Goal: Task Accomplishment & Management: Use online tool/utility

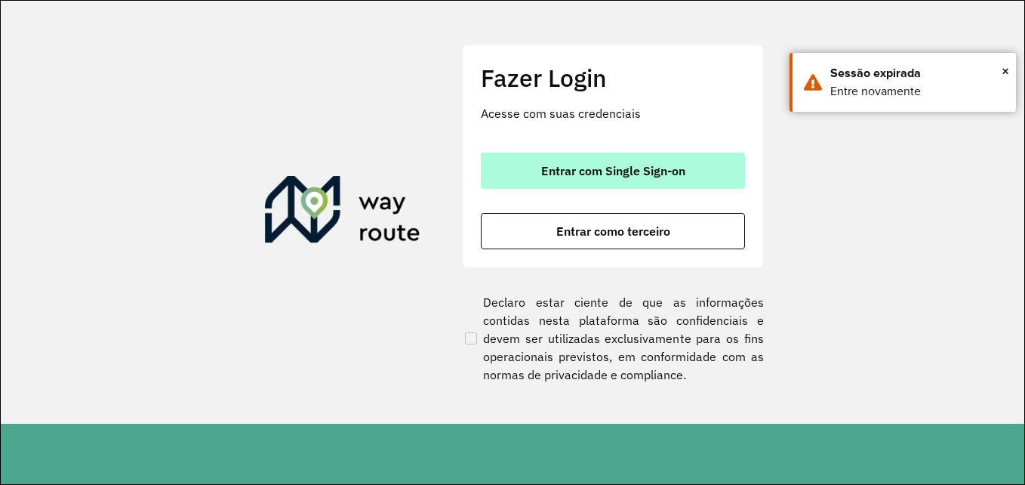
click at [550, 158] on button "Entrar com Single Sign-on" at bounding box center [613, 171] width 264 height 36
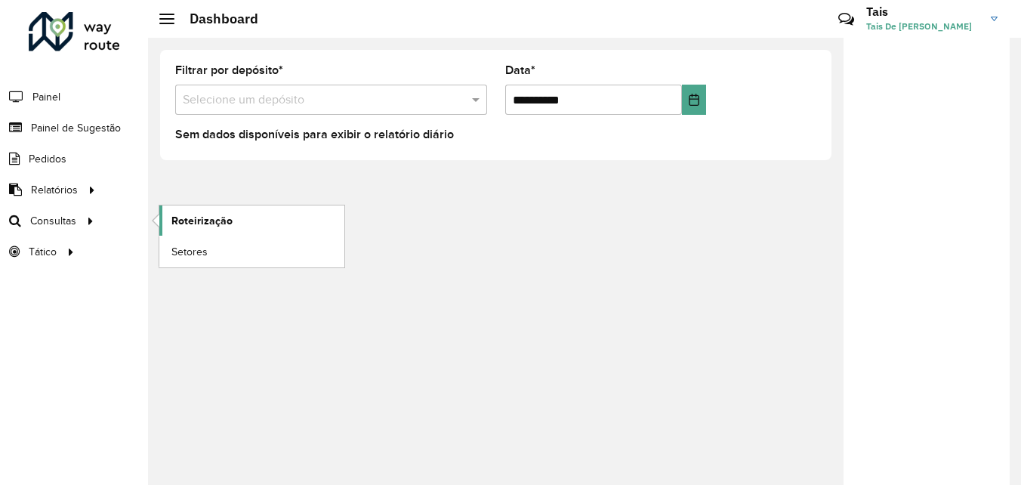
click at [164, 220] on link "Roteirização" at bounding box center [251, 220] width 185 height 30
click at [207, 229] on link "Roteirização" at bounding box center [251, 220] width 185 height 30
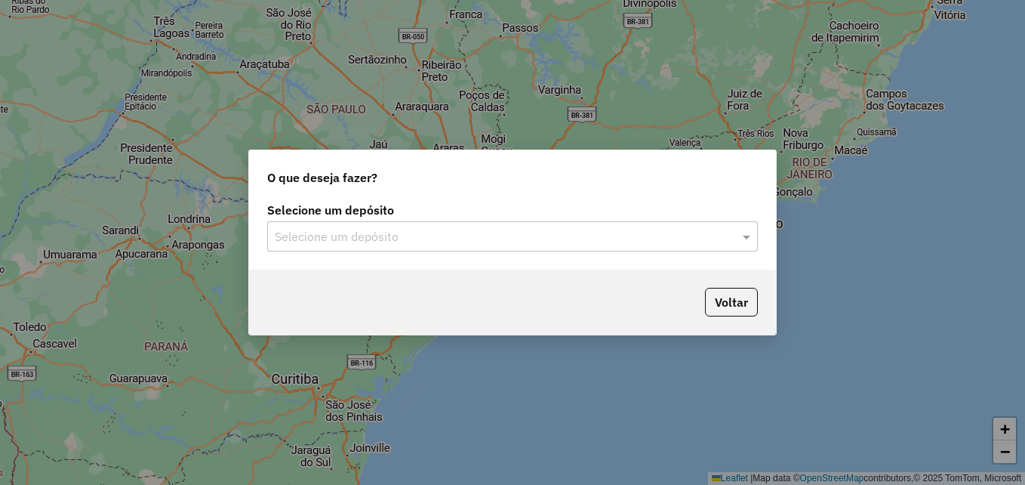
click at [630, 251] on div "Selecione um depósito Selecione um depósito" at bounding box center [512, 234] width 527 height 71
click at [595, 243] on input "text" at bounding box center [497, 237] width 445 height 18
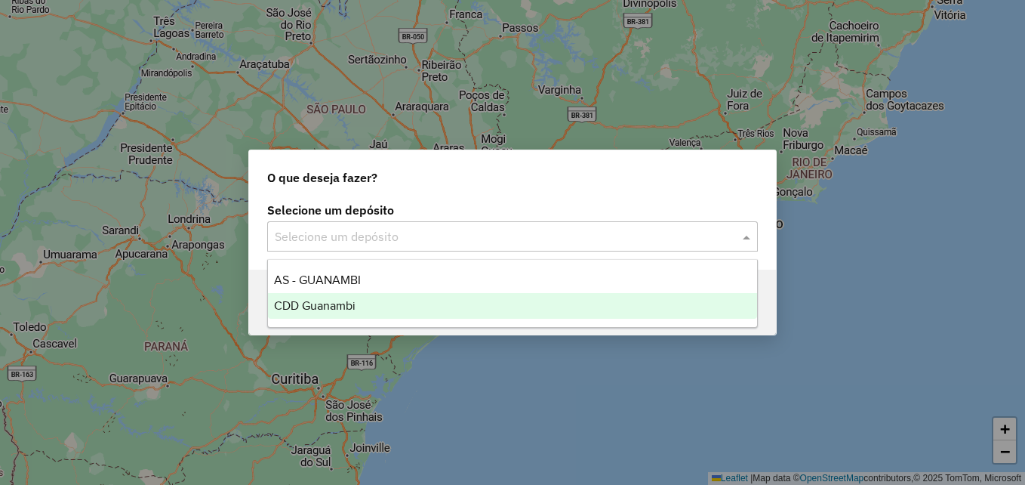
click at [403, 302] on div "CDD Guanambi" at bounding box center [512, 306] width 489 height 26
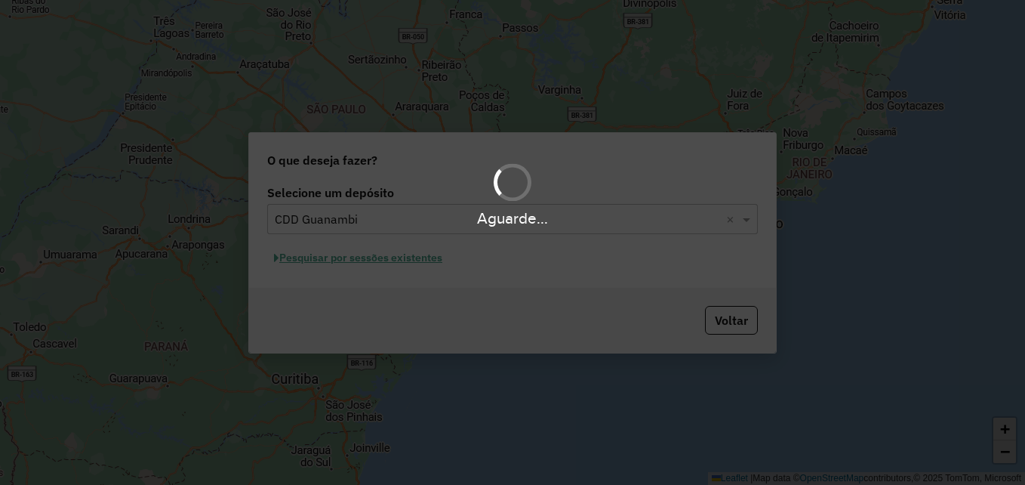
click at [416, 258] on hb-app "Aguarde... Pop-up bloqueado! Seu navegador bloqueou automáticamente a abertura …" at bounding box center [512, 242] width 1025 height 485
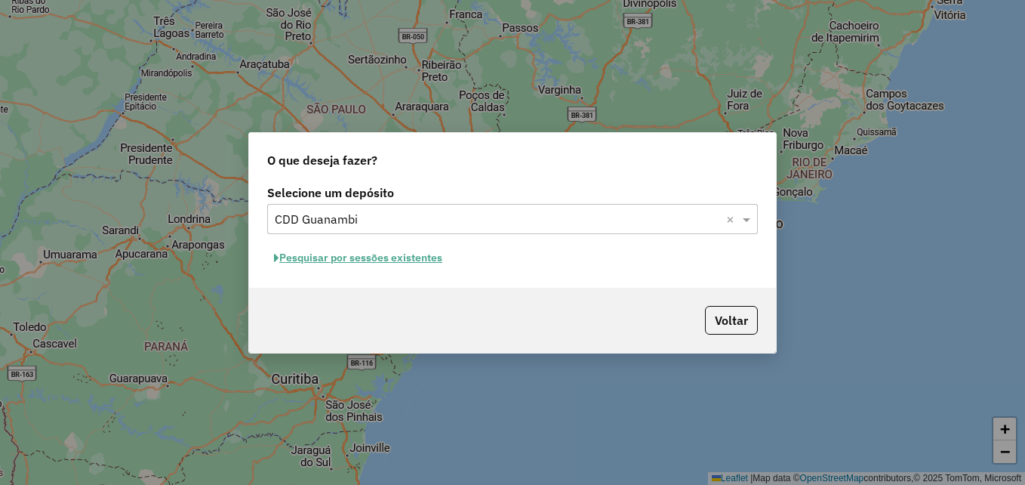
click at [418, 263] on button "Pesquisar por sessões existentes" at bounding box center [358, 257] width 182 height 23
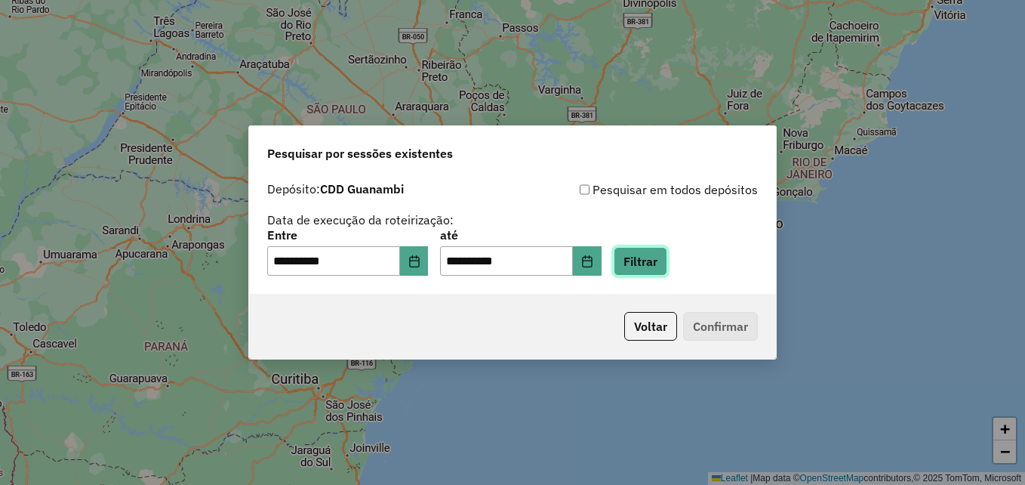
click at [666, 267] on button "Filtrar" at bounding box center [641, 261] width 54 height 29
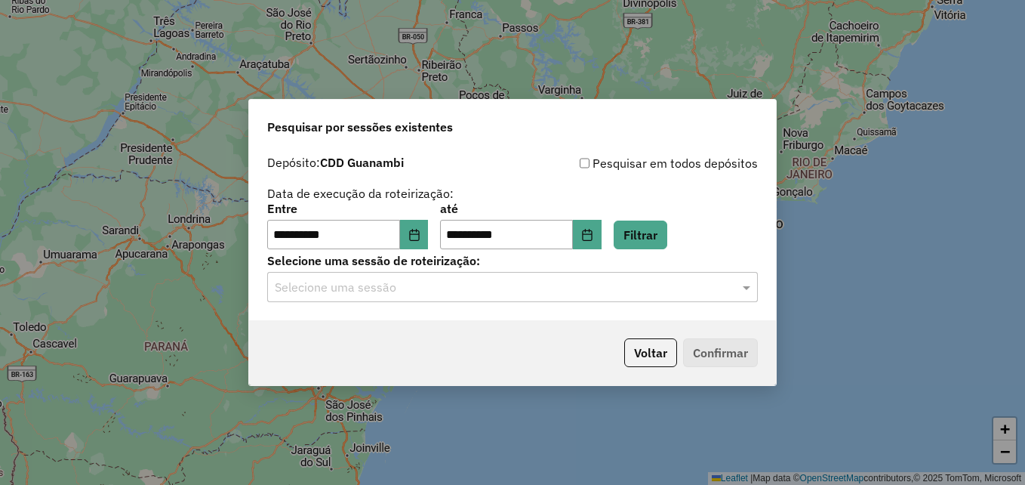
click at [520, 292] on input "text" at bounding box center [497, 288] width 445 height 18
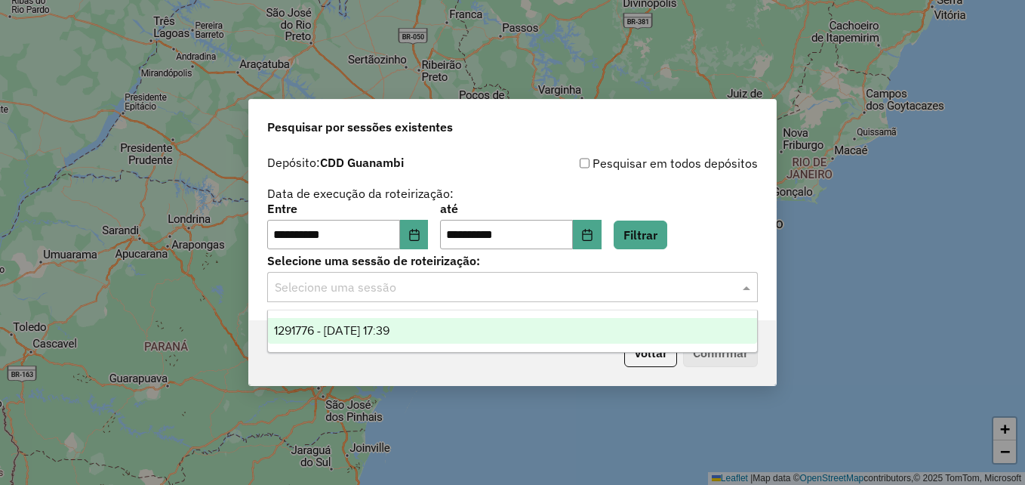
click at [433, 326] on div "1291776 - 10/10/2025 17:39" at bounding box center [512, 331] width 489 height 26
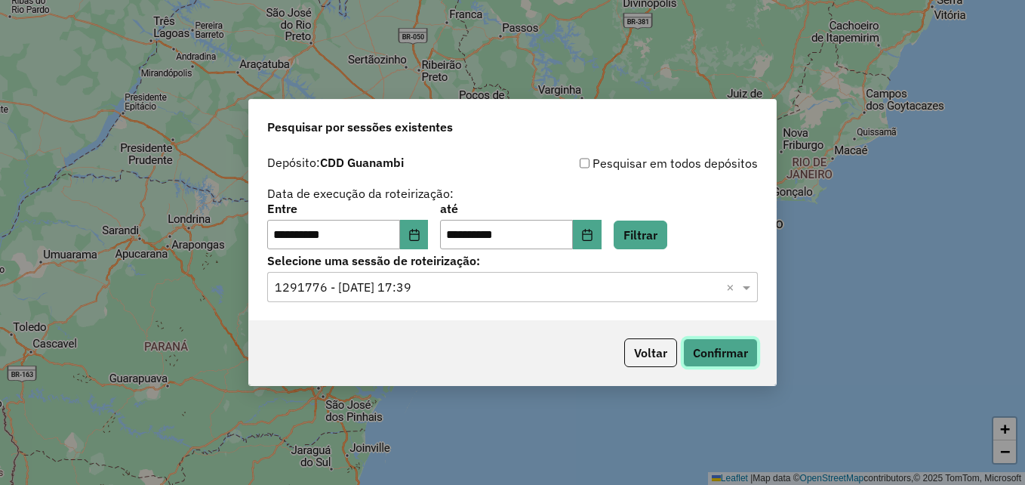
click at [712, 356] on button "Confirmar" at bounding box center [720, 352] width 75 height 29
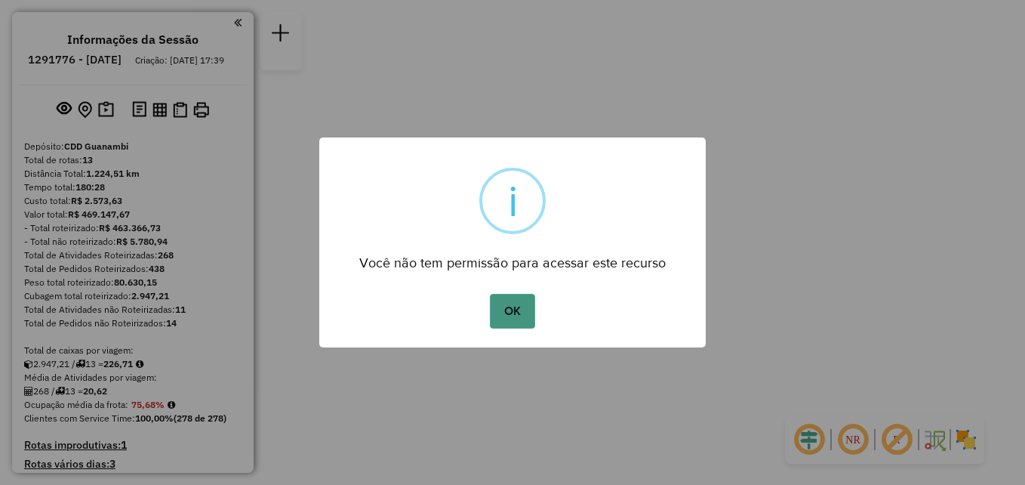
click at [519, 315] on button "OK" at bounding box center [512, 311] width 45 height 35
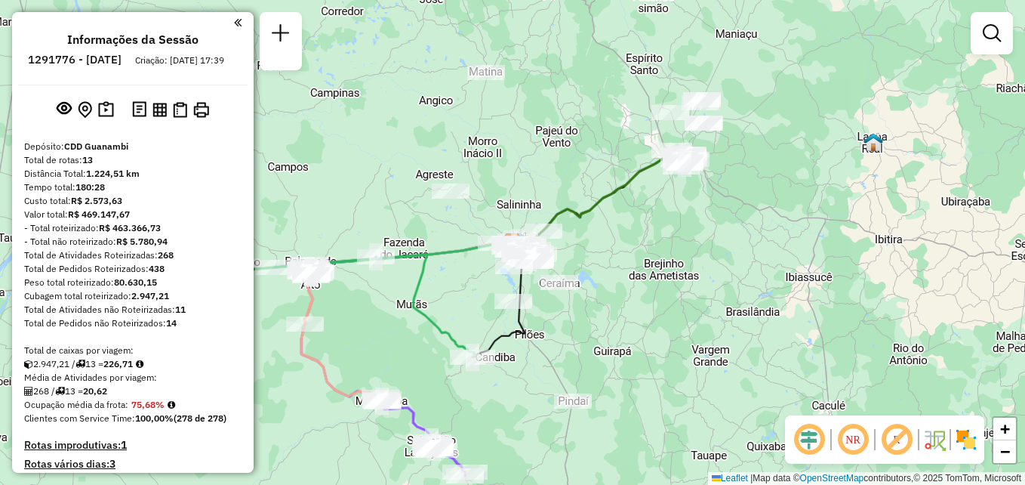
click at [235, 21] on em at bounding box center [238, 23] width 8 height 14
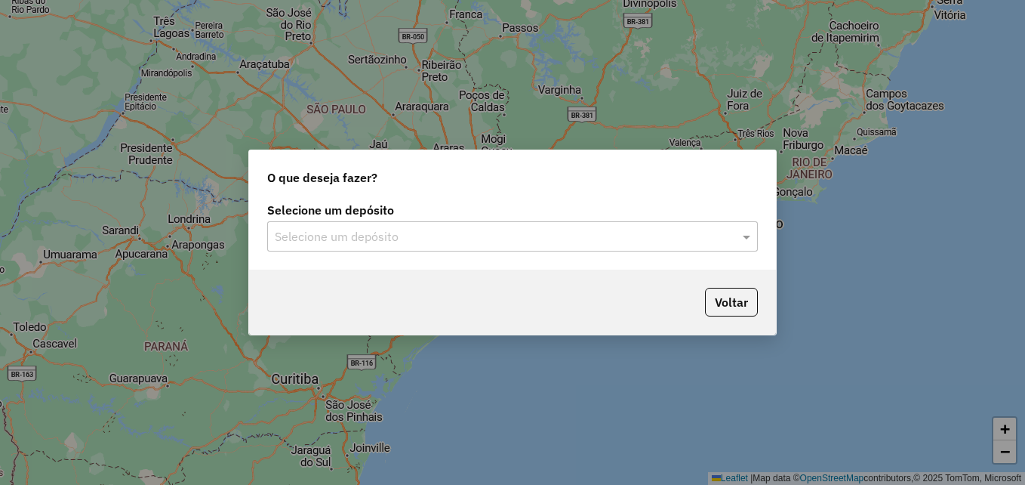
click at [339, 240] on input "text" at bounding box center [497, 237] width 445 height 18
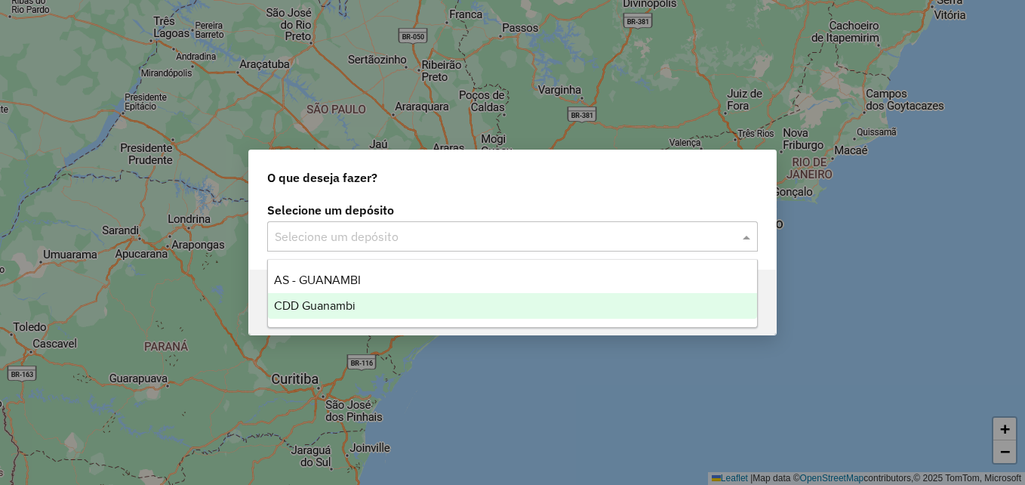
click at [335, 308] on span "CDD Guanambi" at bounding box center [315, 305] width 82 height 13
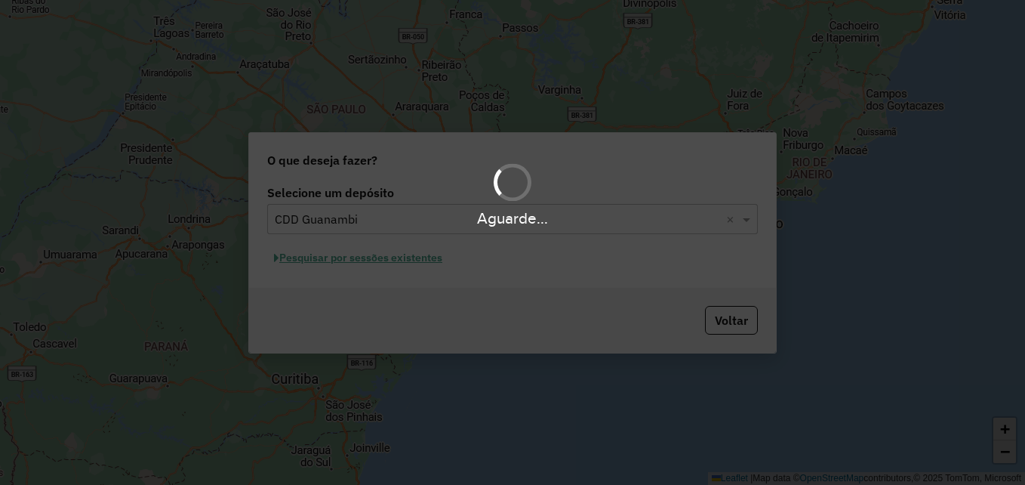
click at [378, 260] on div "Aguarde..." at bounding box center [512, 242] width 1025 height 485
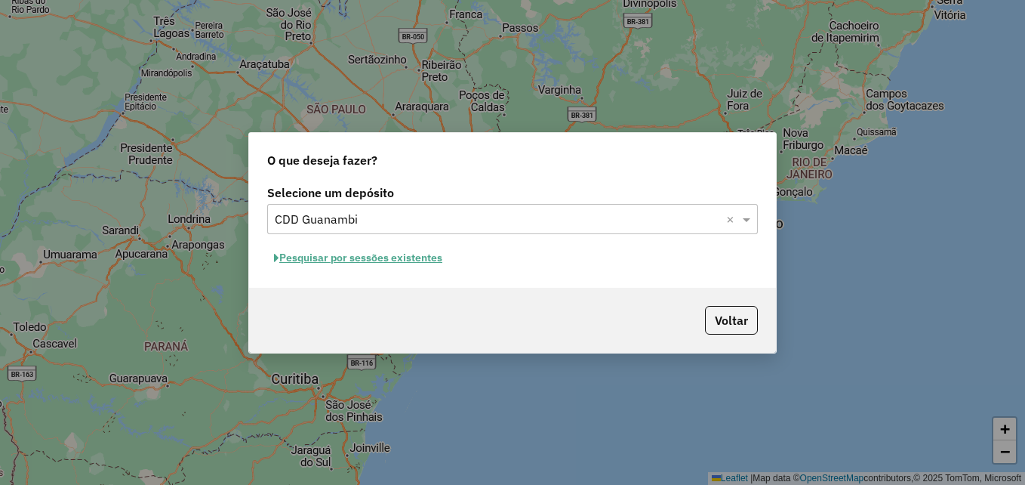
click at [383, 258] on button "Pesquisar por sessões existentes" at bounding box center [358, 257] width 182 height 23
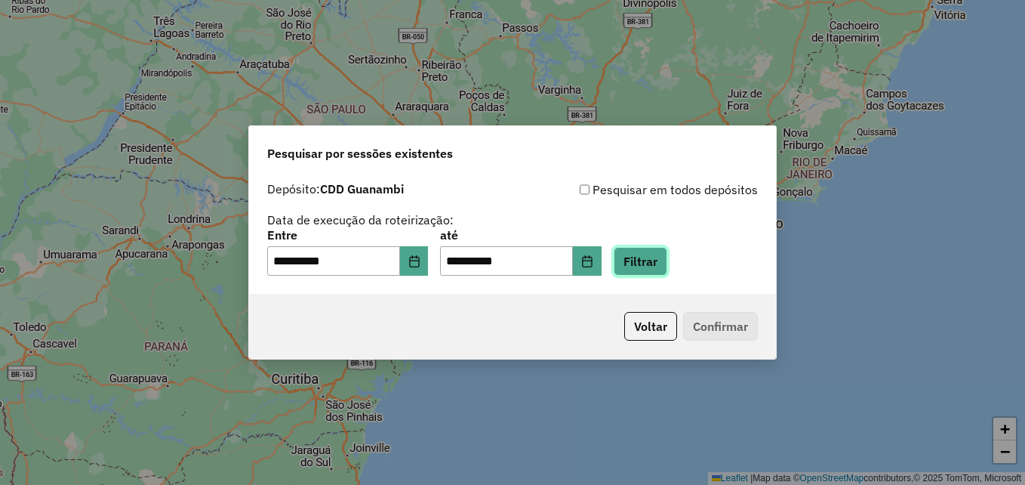
click at [644, 262] on button "Filtrar" at bounding box center [641, 261] width 54 height 29
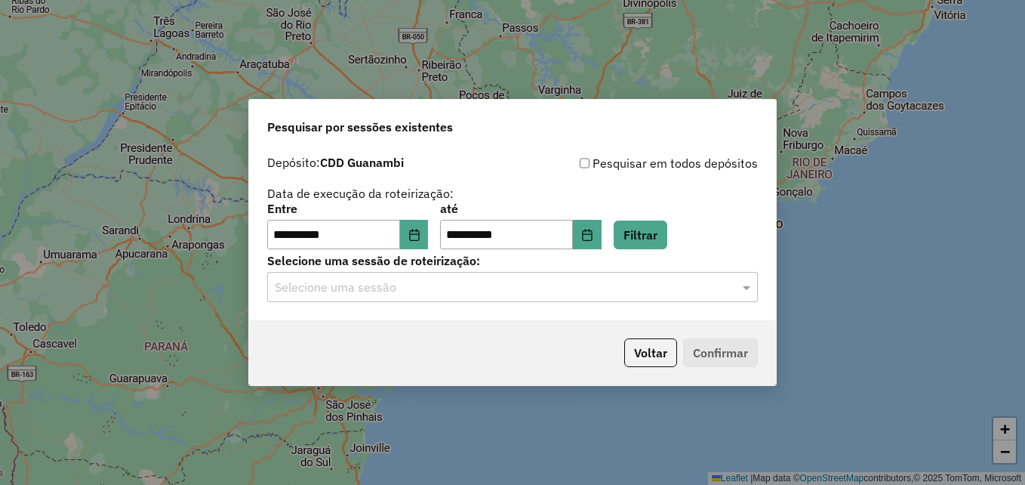
click at [448, 284] on input "text" at bounding box center [497, 288] width 445 height 18
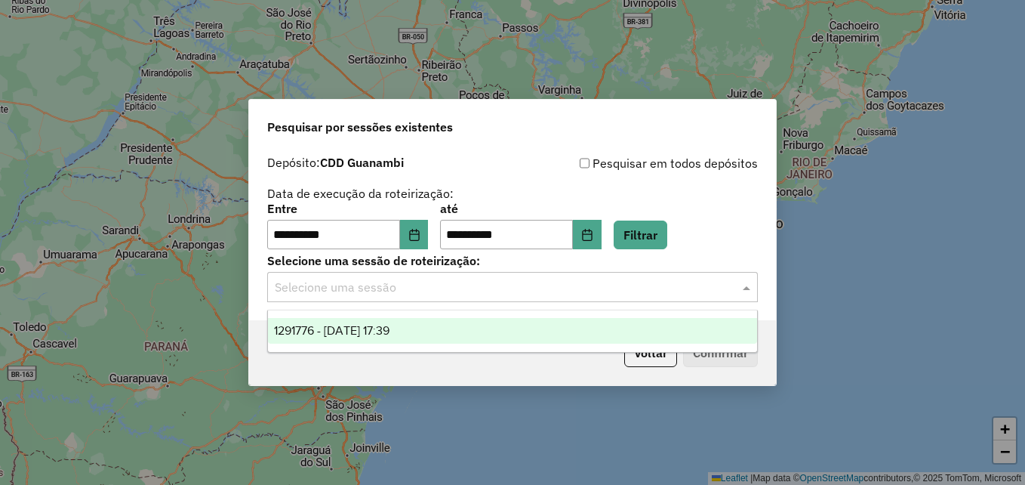
click at [390, 328] on span "1291776 - 10/10/2025 17:39" at bounding box center [332, 330] width 116 height 13
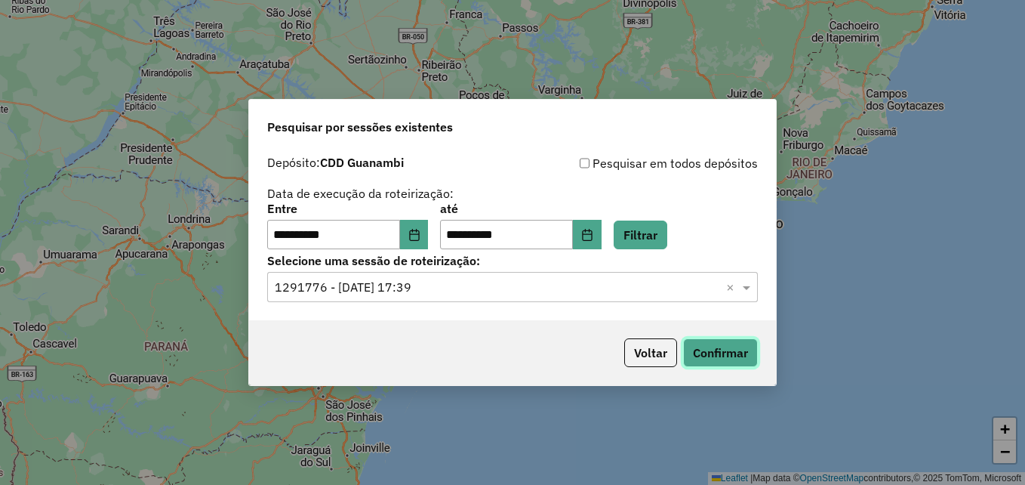
click at [711, 359] on button "Confirmar" at bounding box center [720, 352] width 75 height 29
click at [593, 229] on icon "Choose Date" at bounding box center [587, 235] width 12 height 12
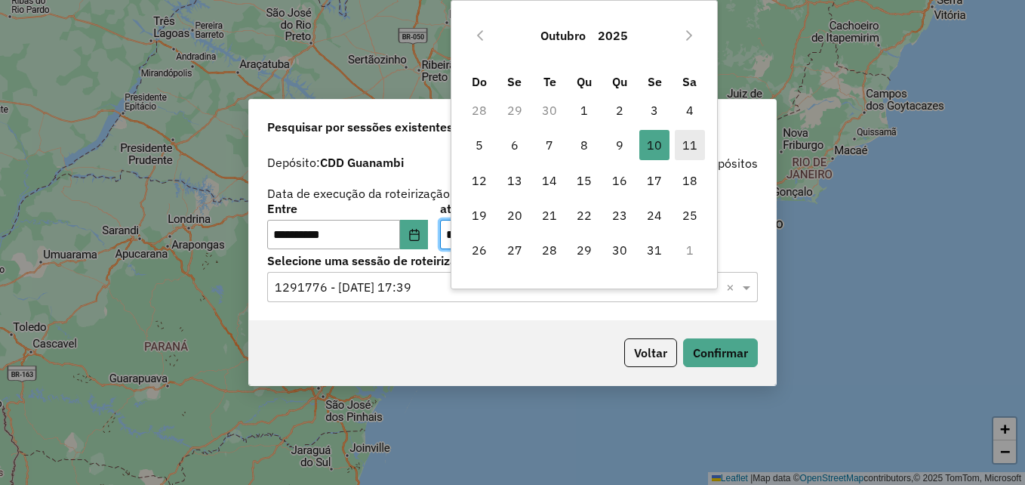
click at [683, 145] on span "11" at bounding box center [690, 145] width 30 height 30
type input "**********"
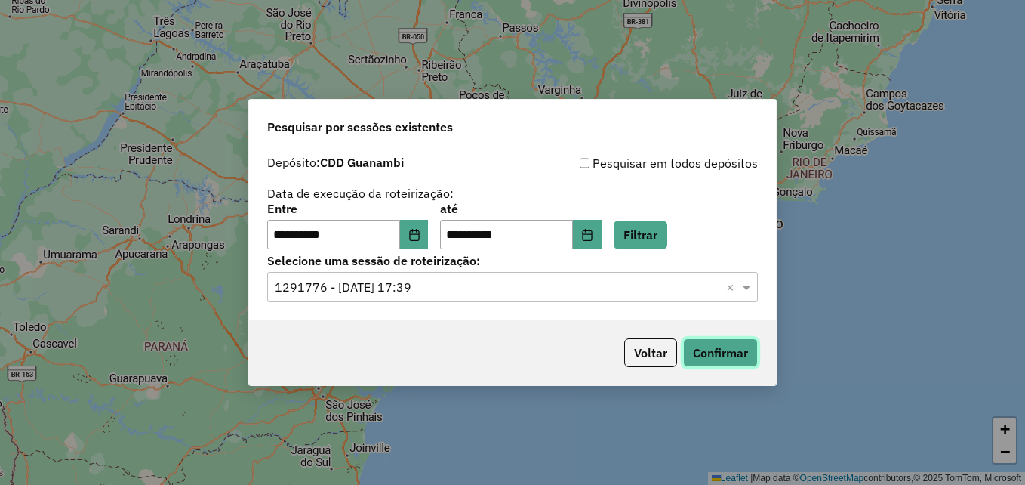
click at [729, 361] on button "Confirmar" at bounding box center [720, 352] width 75 height 29
click at [429, 231] on button "Choose Date" at bounding box center [414, 235] width 29 height 30
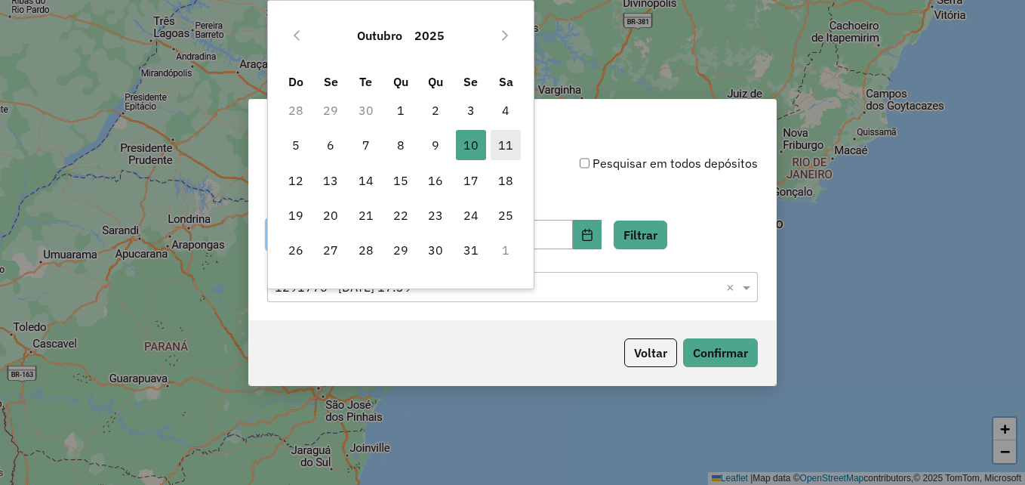
click at [508, 148] on span "11" at bounding box center [506, 145] width 30 height 30
type input "**********"
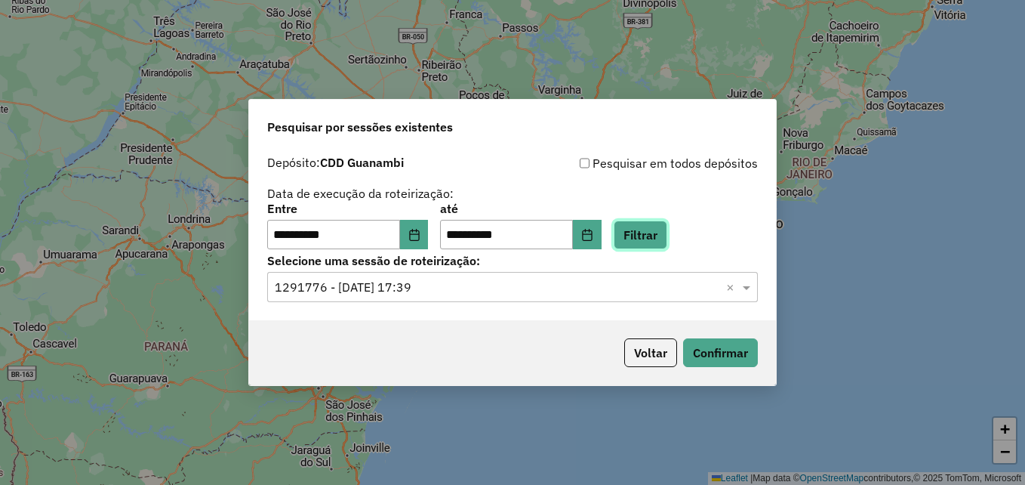
click at [667, 237] on button "Filtrar" at bounding box center [641, 234] width 54 height 29
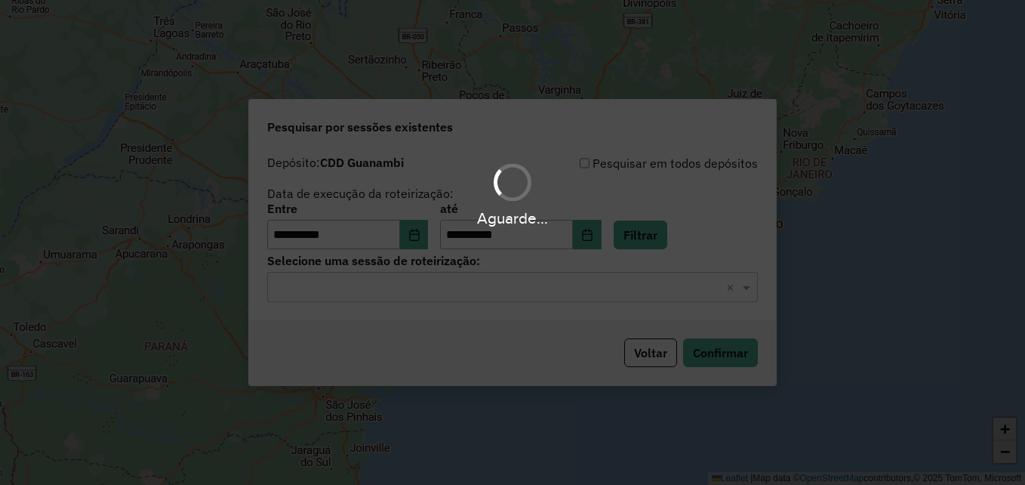
click at [510, 284] on div "Aguarde..." at bounding box center [512, 242] width 1025 height 485
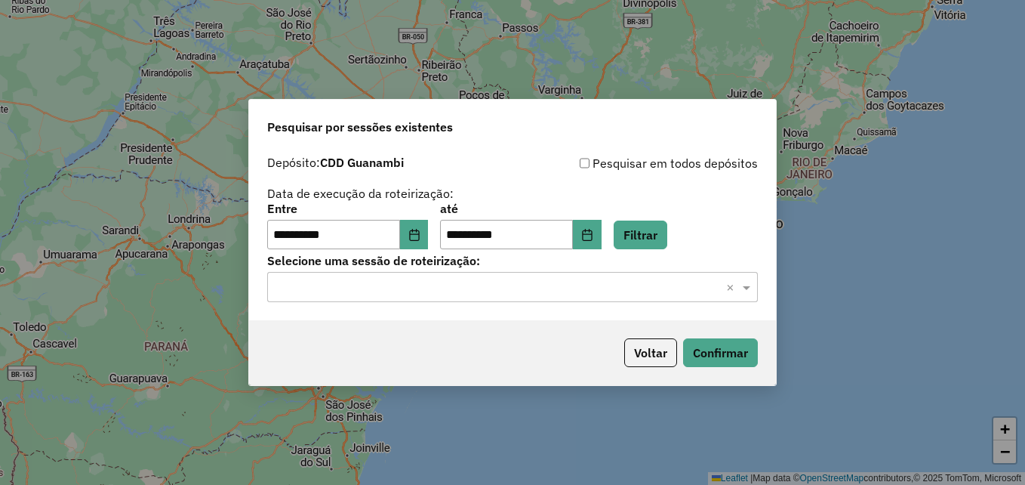
click at [488, 290] on input "text" at bounding box center [497, 288] width 445 height 18
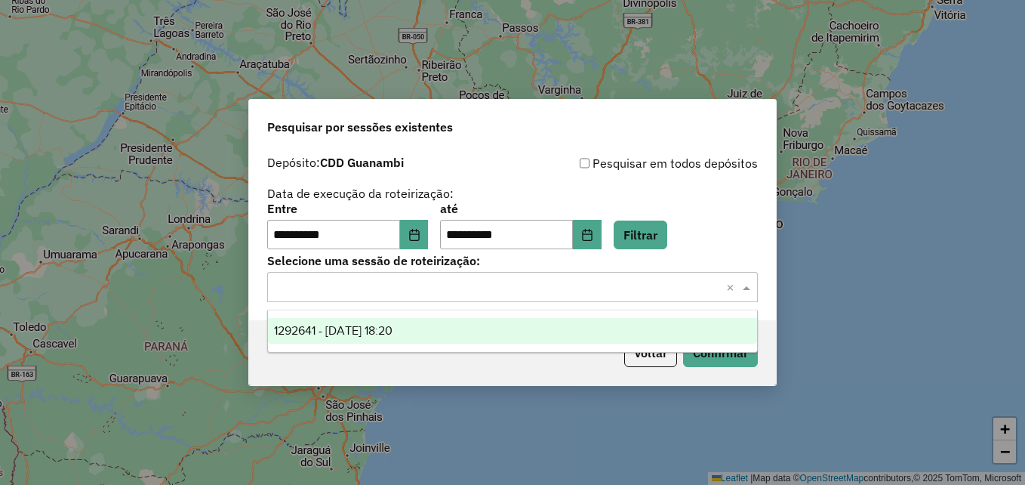
click at [435, 325] on div "1292641 - 11/10/2025 18:20" at bounding box center [512, 331] width 489 height 26
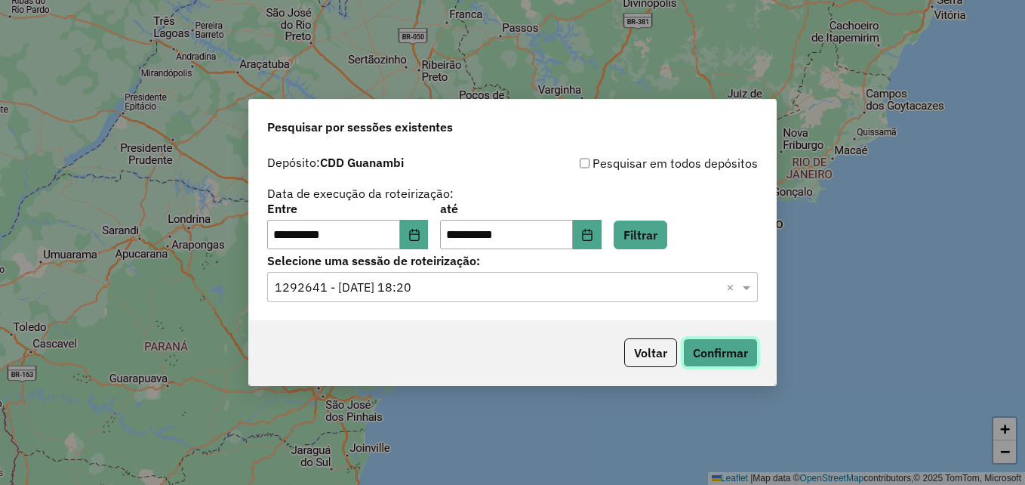
click at [729, 358] on button "Confirmar" at bounding box center [720, 352] width 75 height 29
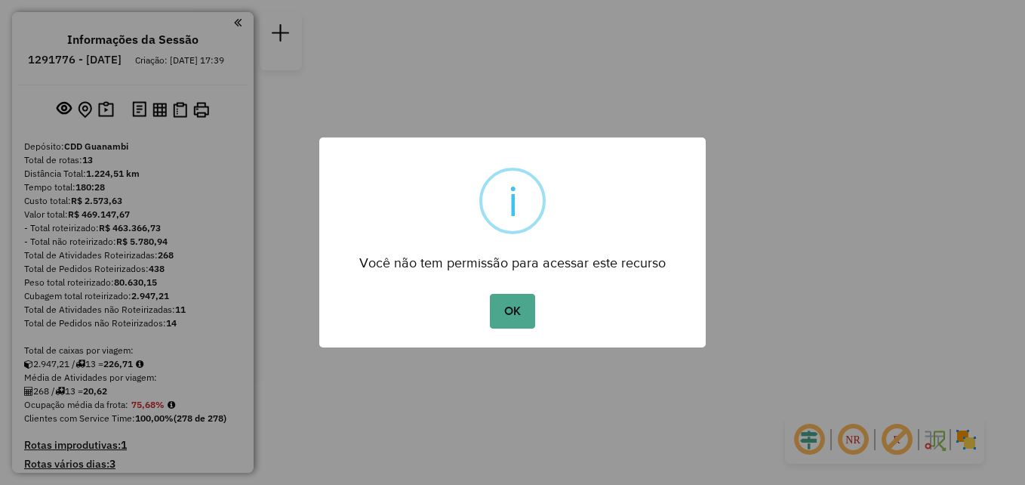
click at [470, 286] on div "× i Você não tem permissão para acessar este recurso OK No Cancel" at bounding box center [512, 242] width 387 height 211
click at [508, 302] on button "OK" at bounding box center [512, 311] width 45 height 35
click at [523, 309] on button "OK" at bounding box center [512, 311] width 45 height 35
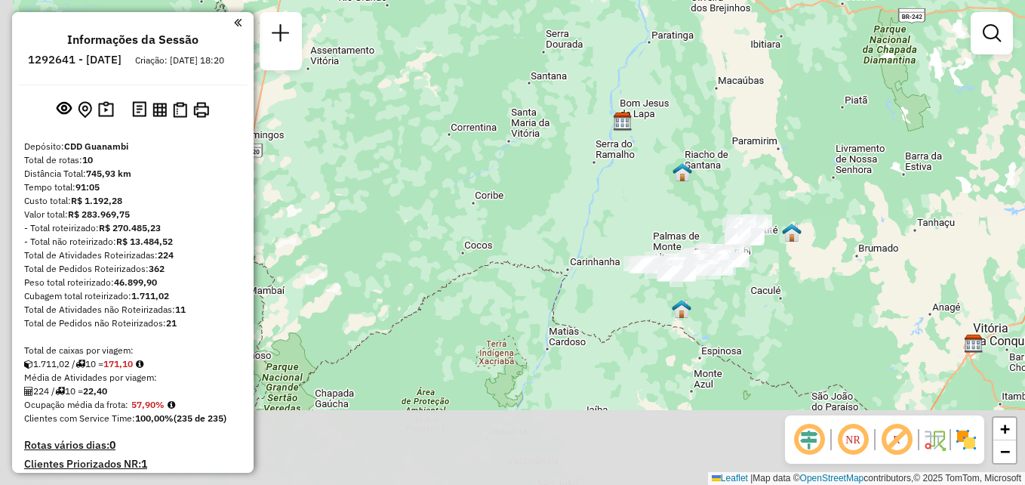
drag, startPoint x: 750, startPoint y: 375, endPoint x: 783, endPoint y: 273, distance: 107.2
click at [783, 273] on div "Janela de atendimento Grade de atendimento Capacidade Transportadoras Veículos …" at bounding box center [512, 242] width 1025 height 485
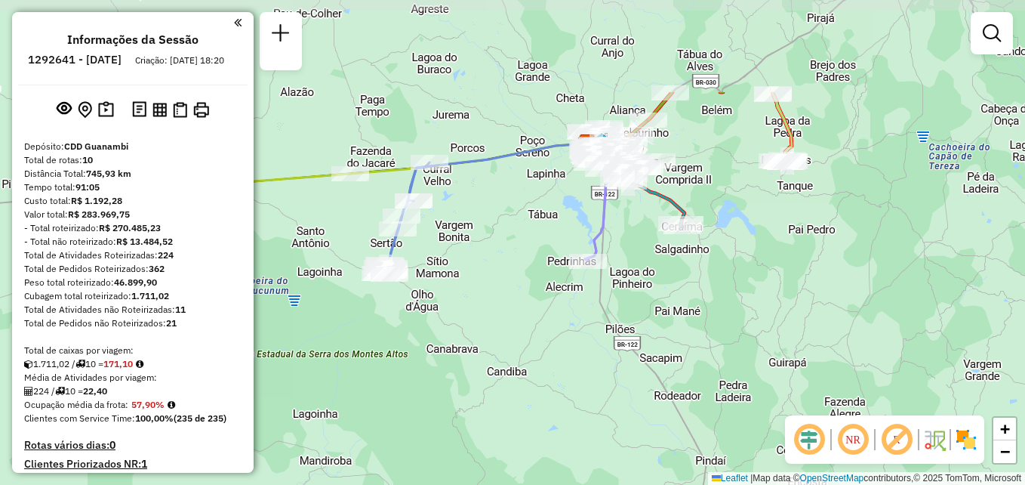
drag, startPoint x: 723, startPoint y: 280, endPoint x: 730, endPoint y: 418, distance: 138.4
click at [731, 421] on div "Janela de atendimento Grade de atendimento Capacidade Transportadoras Veículos …" at bounding box center [512, 242] width 1025 height 485
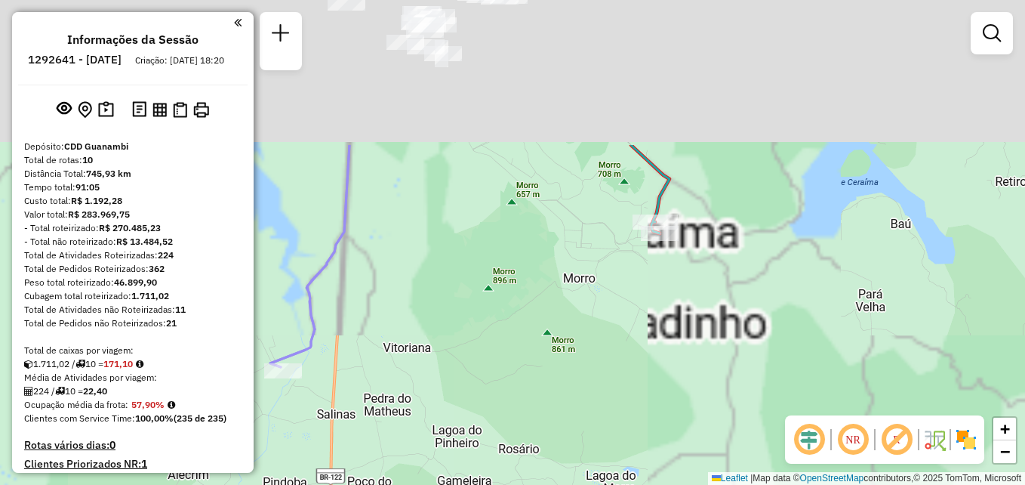
drag, startPoint x: 697, startPoint y: 206, endPoint x: 689, endPoint y: 400, distance: 194.2
click at [689, 400] on div "Janela de atendimento Grade de atendimento Capacidade Transportadoras Veículos …" at bounding box center [512, 242] width 1025 height 485
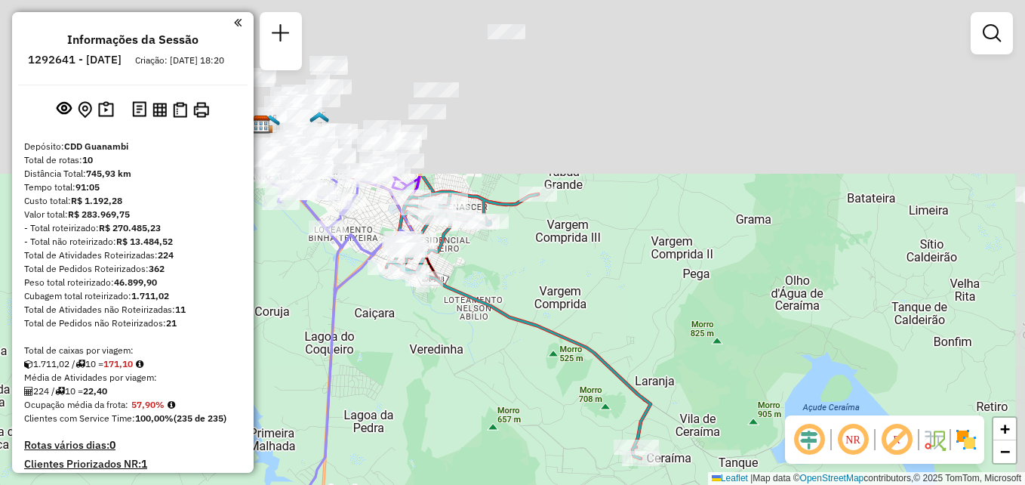
drag, startPoint x: 631, startPoint y: 128, endPoint x: 614, endPoint y: 353, distance: 224.9
click at [614, 353] on div "Janela de atendimento Grade de atendimento Capacidade Transportadoras Veículos …" at bounding box center [512, 242] width 1025 height 485
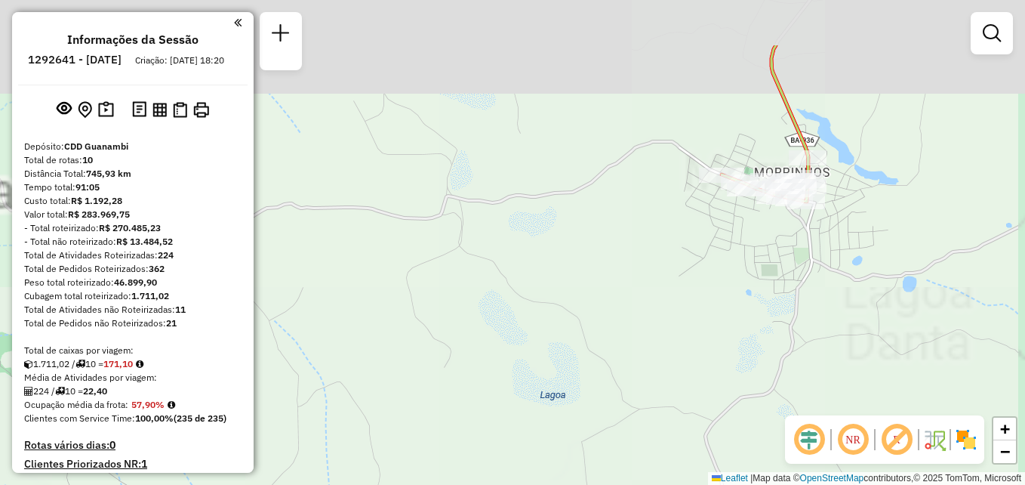
drag, startPoint x: 819, startPoint y: 132, endPoint x: 764, endPoint y: 226, distance: 108.6
click at [764, 226] on div "Janela de atendimento Grade de atendimento Capacidade Transportadoras Veículos …" at bounding box center [512, 242] width 1025 height 485
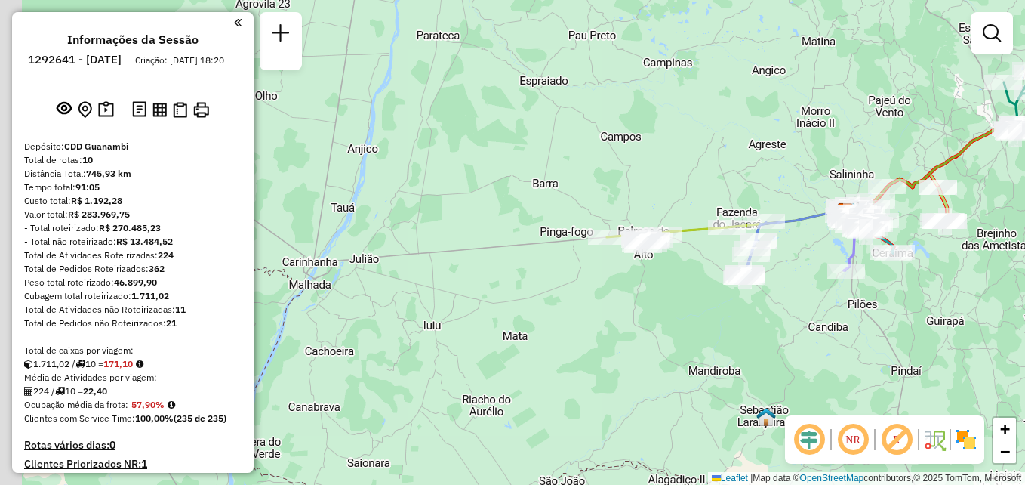
drag, startPoint x: 458, startPoint y: 384, endPoint x: 600, endPoint y: 312, distance: 159.4
click at [600, 312] on div "Janela de atendimento Grade de atendimento Capacidade Transportadoras Veículos …" at bounding box center [512, 242] width 1025 height 485
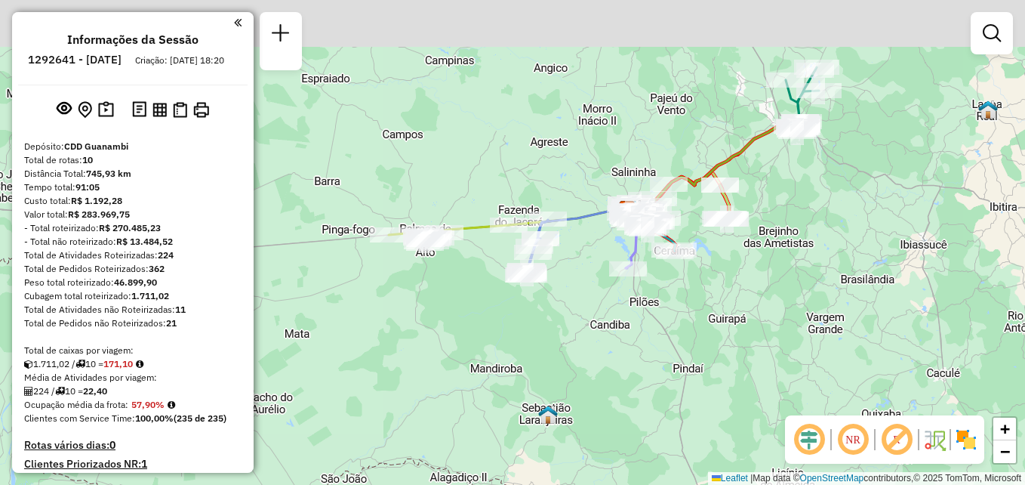
drag, startPoint x: 667, startPoint y: 203, endPoint x: 618, endPoint y: 308, distance: 115.9
click at [652, 313] on div "Janela de atendimento Grade de atendimento Capacidade Transportadoras Veículos …" at bounding box center [512, 242] width 1025 height 485
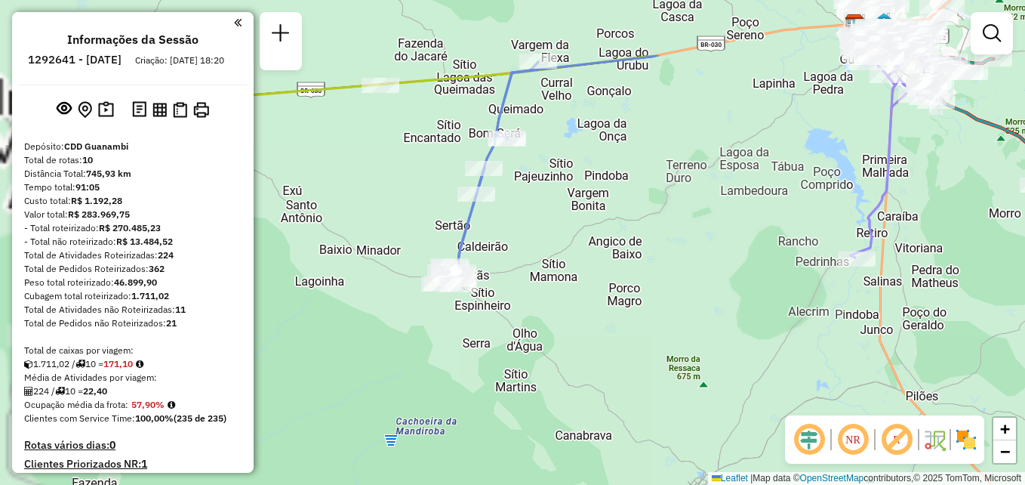
drag, startPoint x: 548, startPoint y: 250, endPoint x: 720, endPoint y: 350, distance: 198.6
click at [739, 354] on div "Janela de atendimento Grade de atendimento Capacidade Transportadoras Veículos …" at bounding box center [512, 242] width 1025 height 485
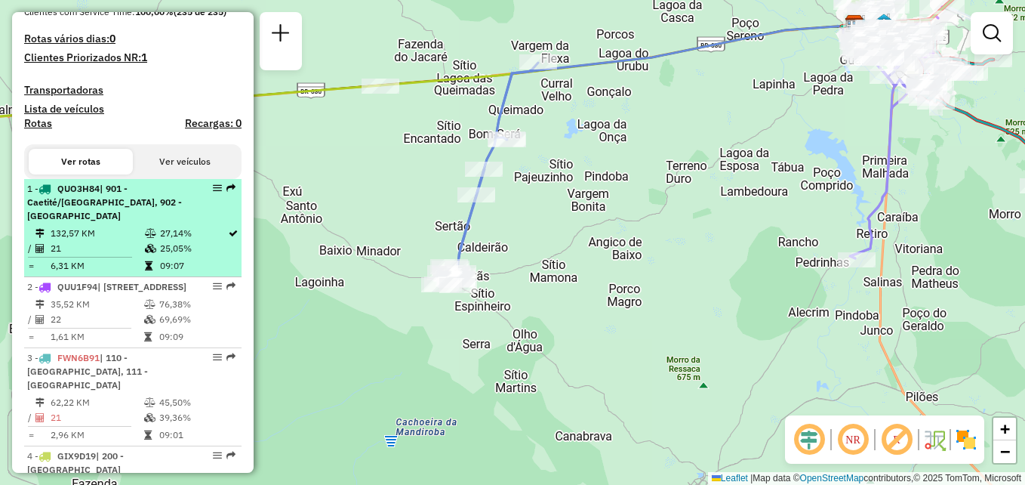
scroll to position [375, 0]
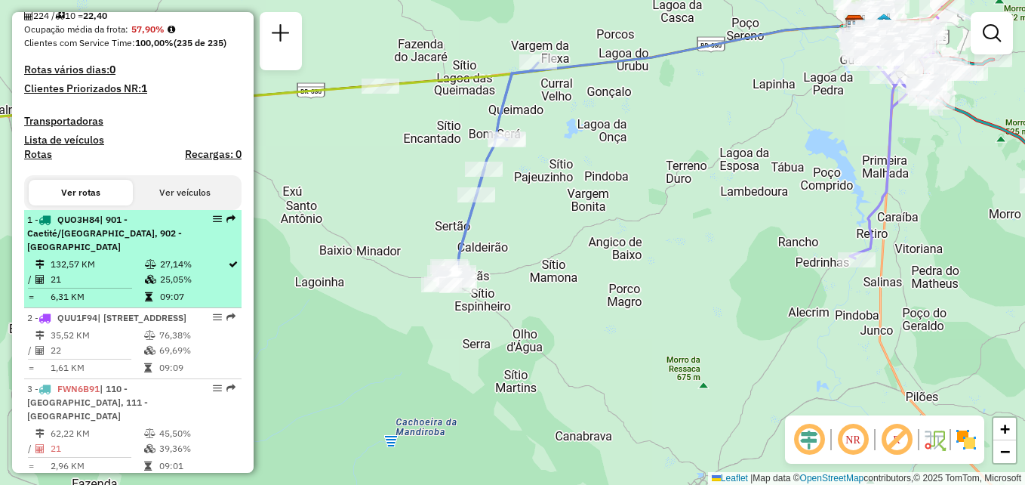
click at [131, 287] on td "21" at bounding box center [97, 279] width 94 height 15
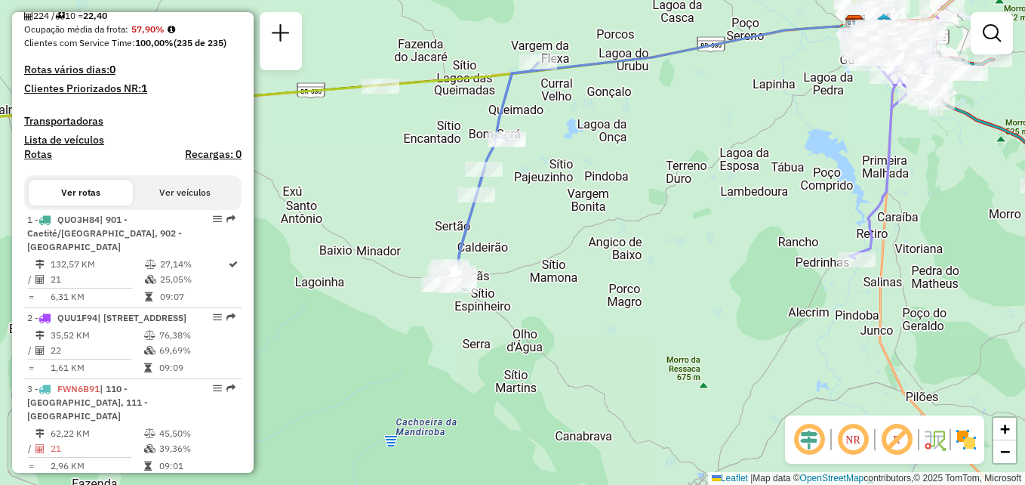
select select "**********"
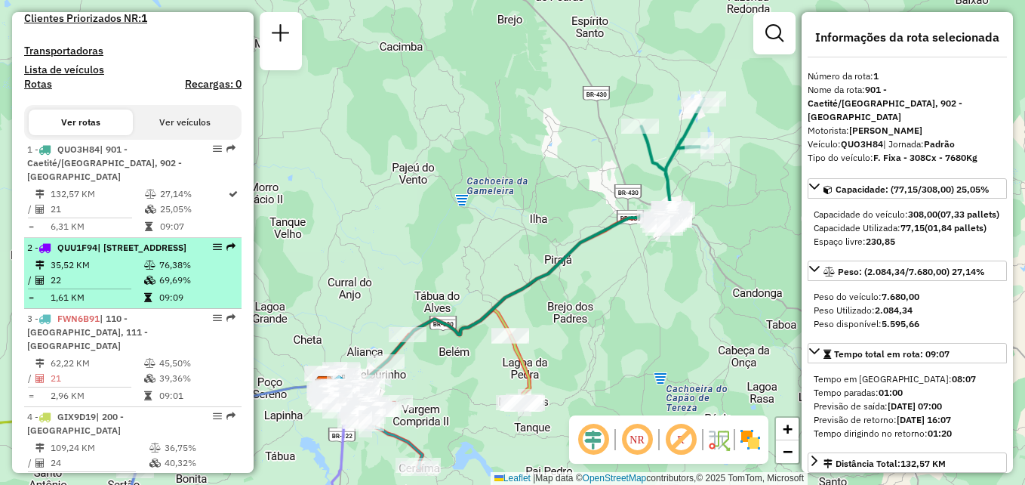
scroll to position [451, 0]
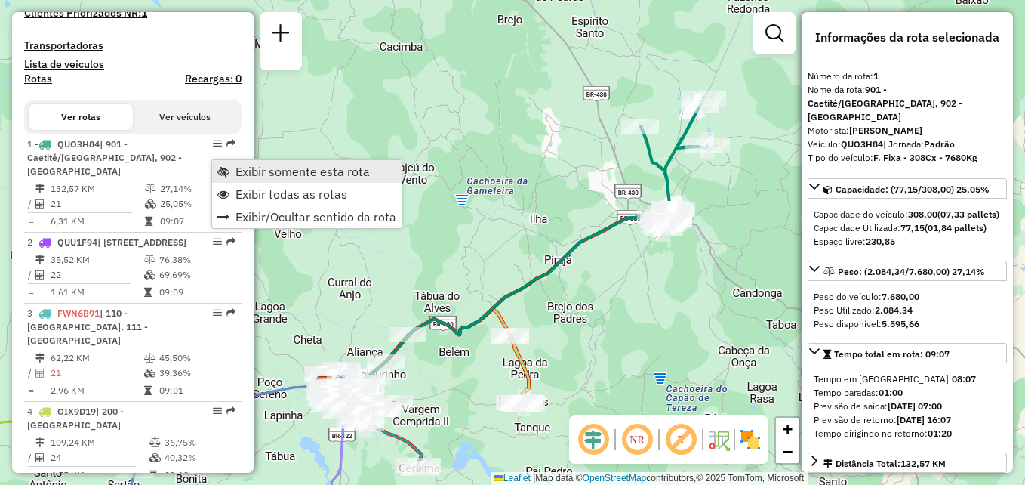
click at [229, 168] on span "Exibir somente esta rota" at bounding box center [223, 171] width 12 height 12
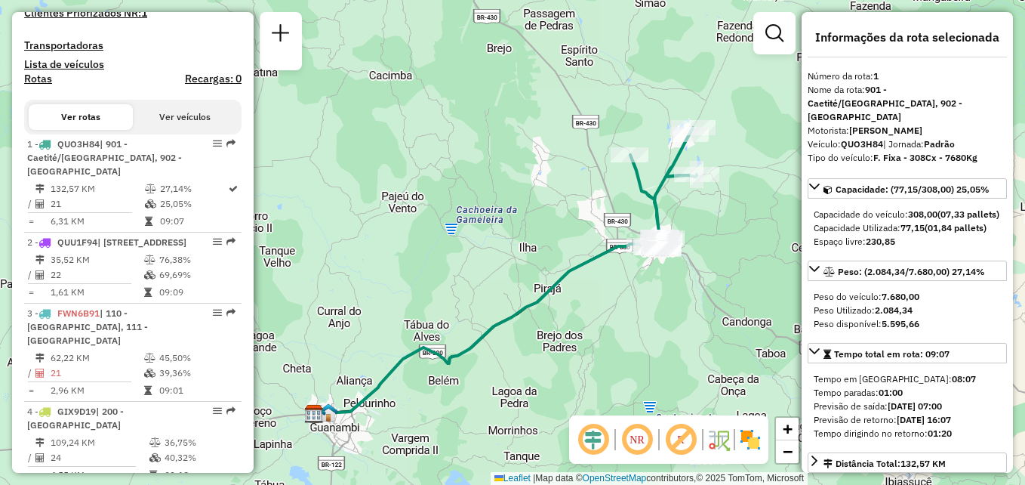
drag, startPoint x: 662, startPoint y: 243, endPoint x: 638, endPoint y: 304, distance: 65.8
click at [638, 304] on div "Janela de atendimento Grade de atendimento Capacidade Transportadoras Veículos …" at bounding box center [512, 242] width 1025 height 485
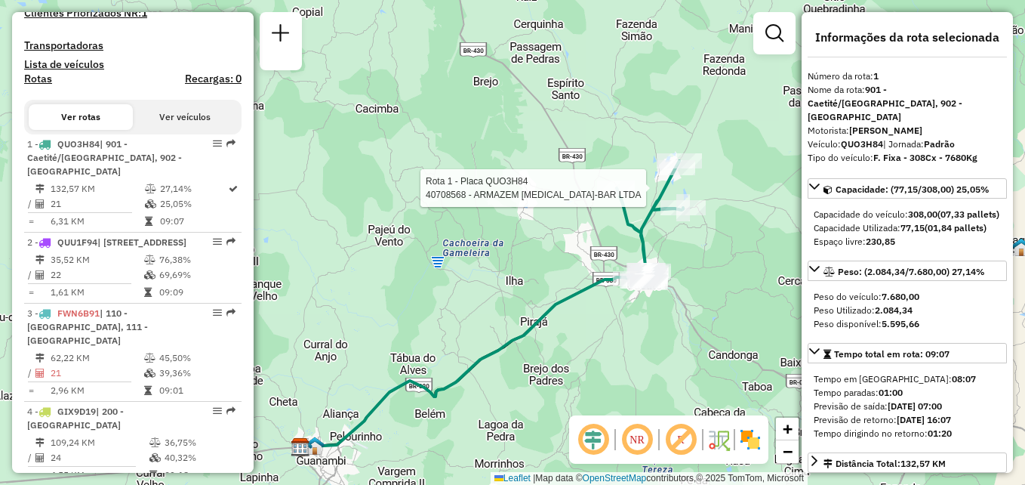
click at [609, 196] on div at bounding box center [616, 187] width 38 height 15
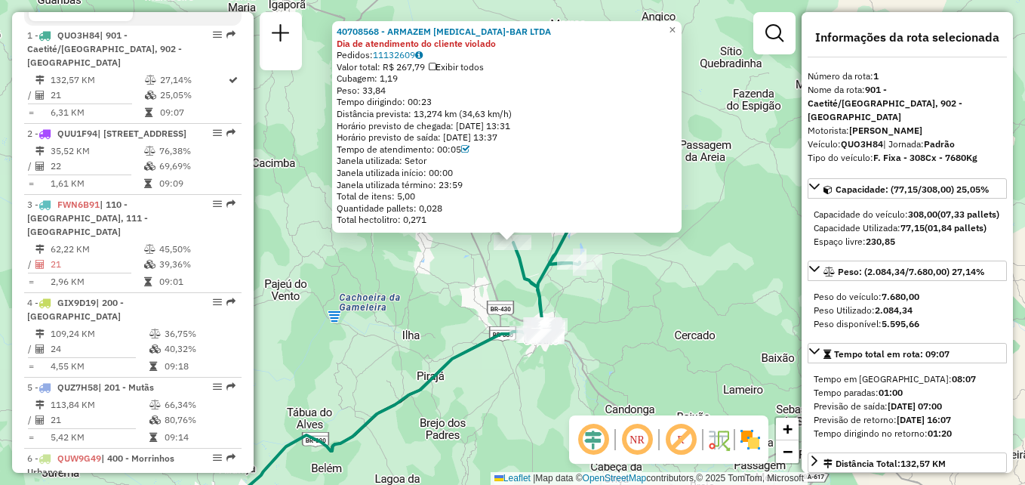
scroll to position [587, 0]
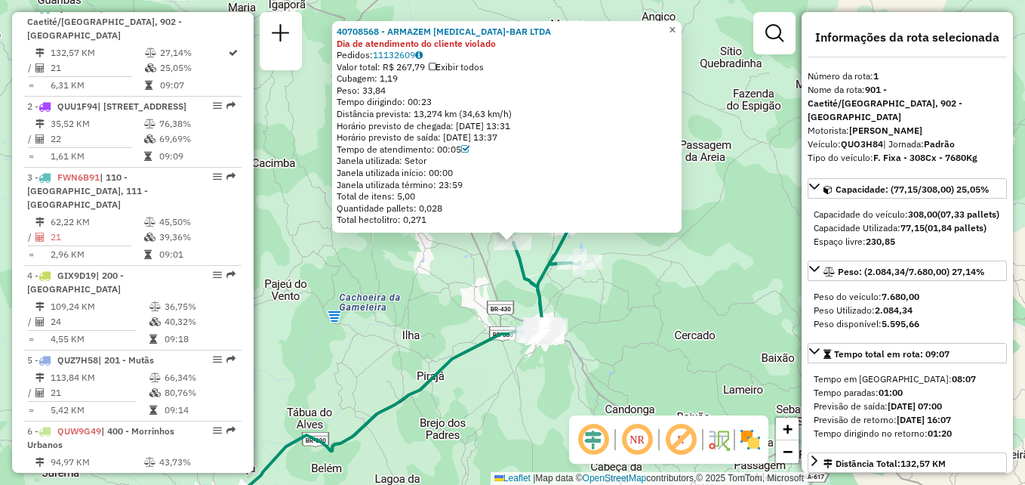
click at [676, 28] on span "×" at bounding box center [672, 29] width 7 height 13
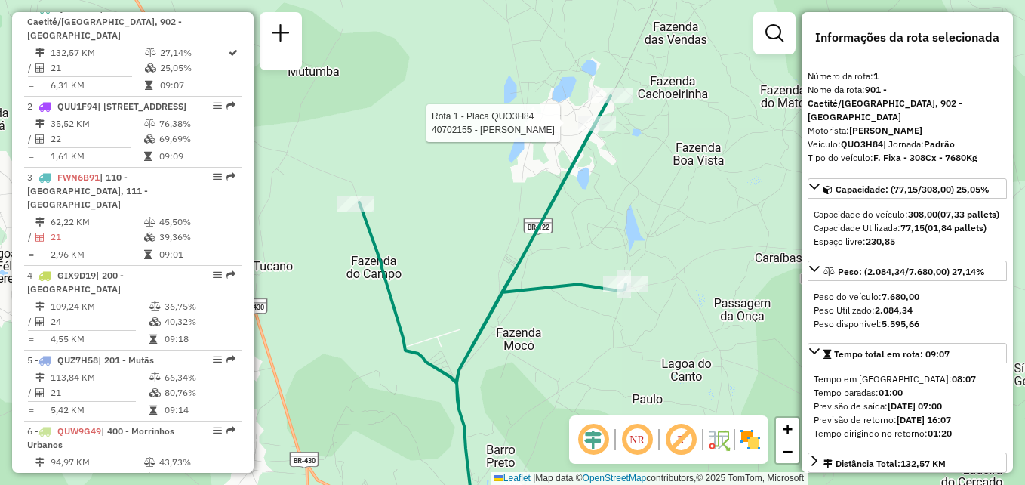
click at [602, 131] on div at bounding box center [597, 123] width 38 height 15
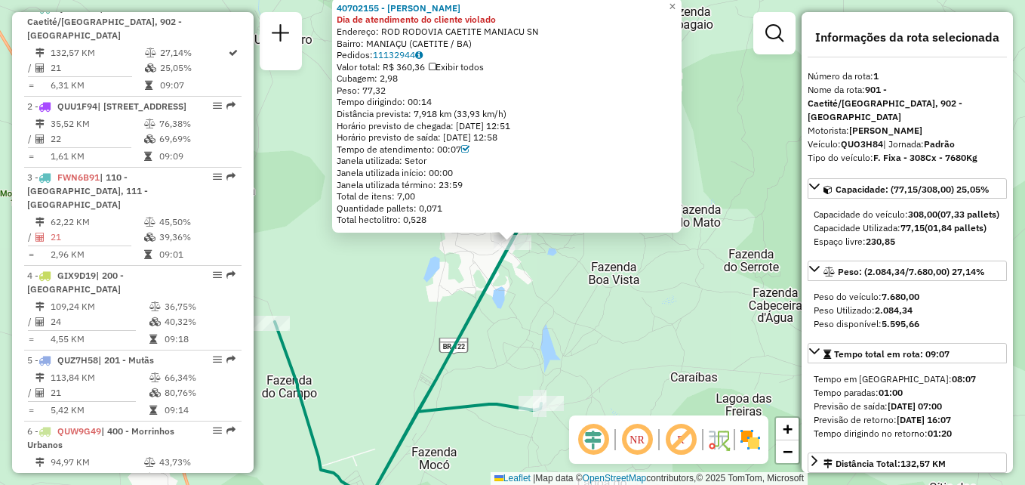
click at [701, 119] on div "40702155 - [PERSON_NAME] Dia de atendimento do cliente violado Endereço: ROD RO…" at bounding box center [512, 242] width 1025 height 485
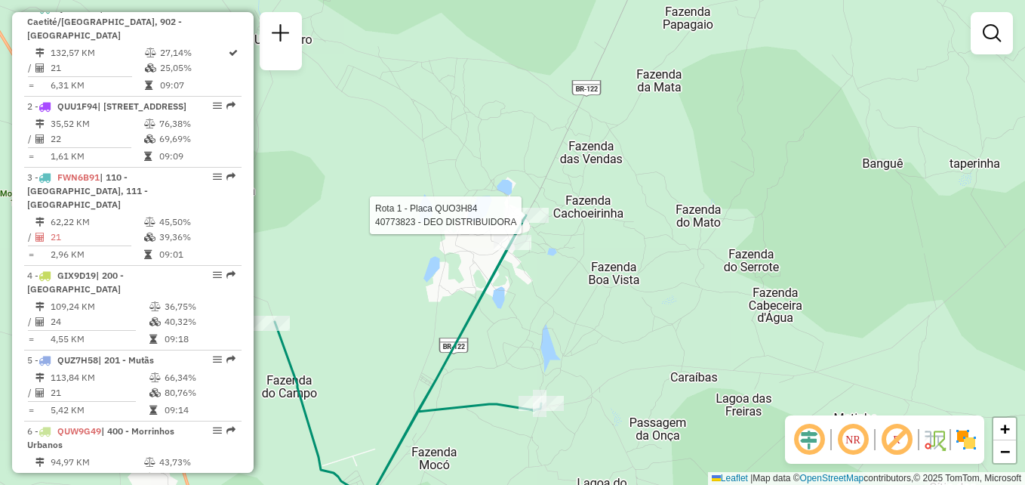
select select "**********"
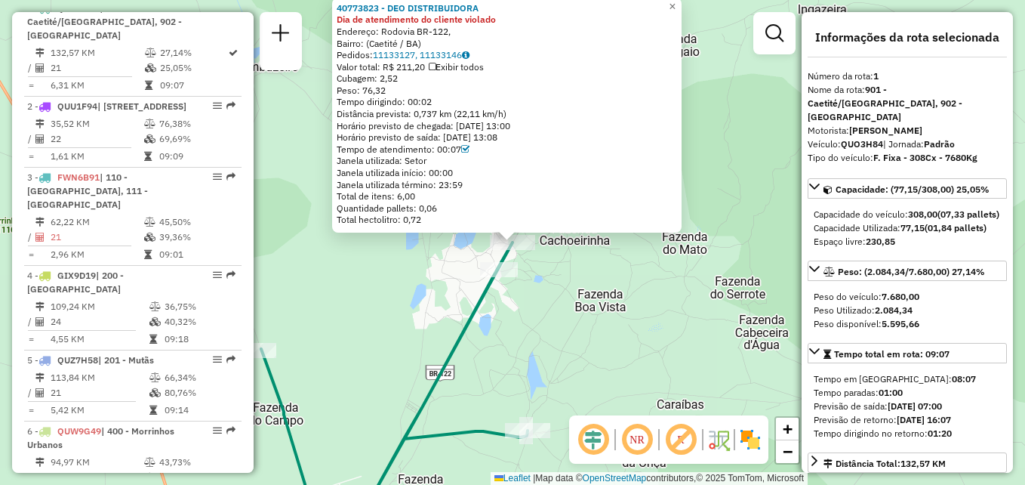
click at [604, 307] on div "40773823 - DEO DISTRIBUIDORA Dia de atendimento do cliente violado Endereço: Ro…" at bounding box center [512, 242] width 1025 height 485
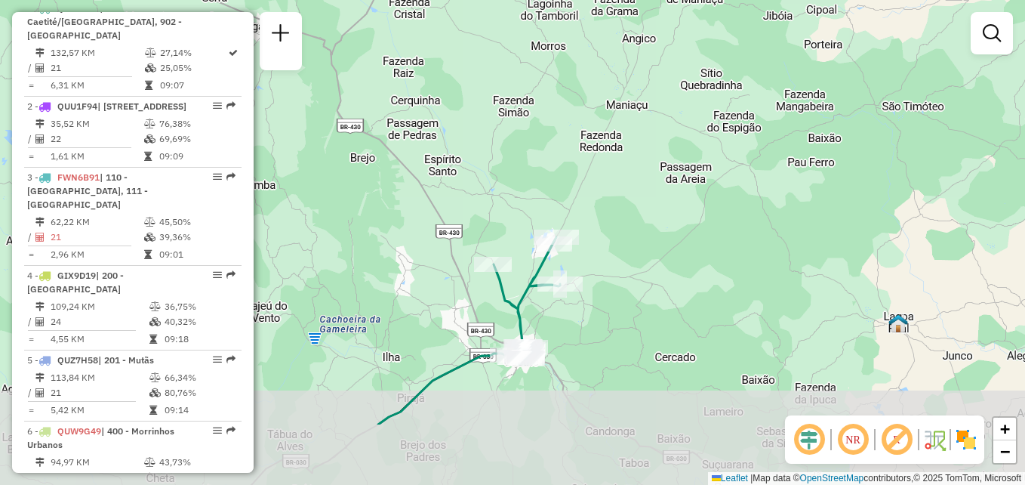
drag, startPoint x: 613, startPoint y: 385, endPoint x: 628, endPoint y: 278, distance: 108.3
click at [628, 278] on div "Janela de atendimento Grade de atendimento Capacidade Transportadoras Veículos …" at bounding box center [512, 242] width 1025 height 485
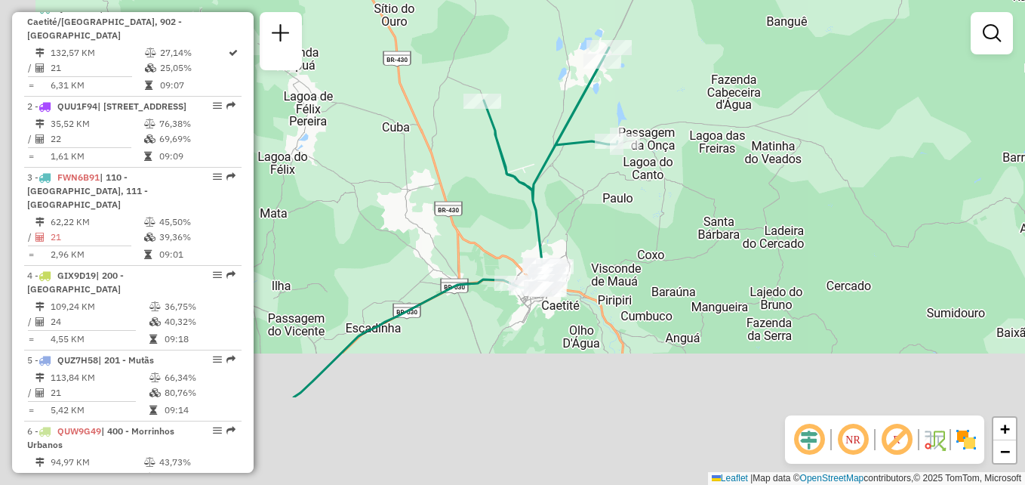
drag, startPoint x: 575, startPoint y: 376, endPoint x: 619, endPoint y: 240, distance: 142.8
click at [619, 240] on div "Janela de atendimento Grade de atendimento Capacidade Transportadoras Veículos …" at bounding box center [512, 242] width 1025 height 485
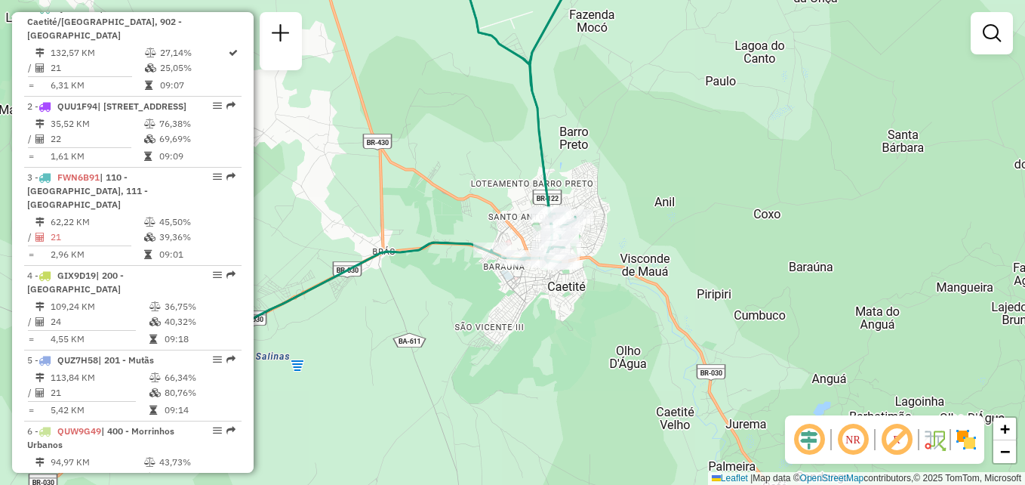
drag, startPoint x: 544, startPoint y: 336, endPoint x: 584, endPoint y: 263, distance: 83.8
click at [600, 273] on div "Janela de atendimento Grade de atendimento Capacidade Transportadoras Veículos …" at bounding box center [512, 242] width 1025 height 485
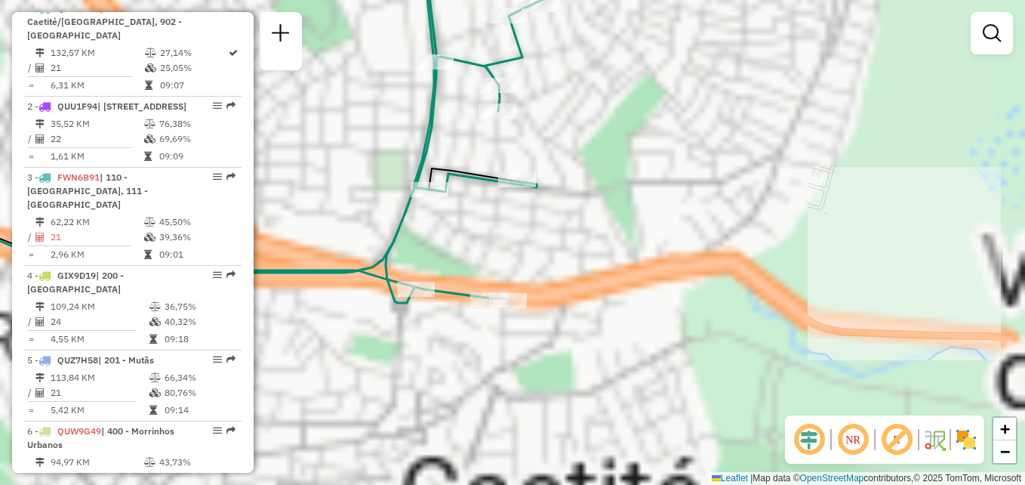
drag, startPoint x: 580, startPoint y: 256, endPoint x: 627, endPoint y: 384, distance: 136.2
click at [627, 384] on div "Janela de atendimento Grade de atendimento Capacidade Transportadoras Veículos …" at bounding box center [512, 242] width 1025 height 485
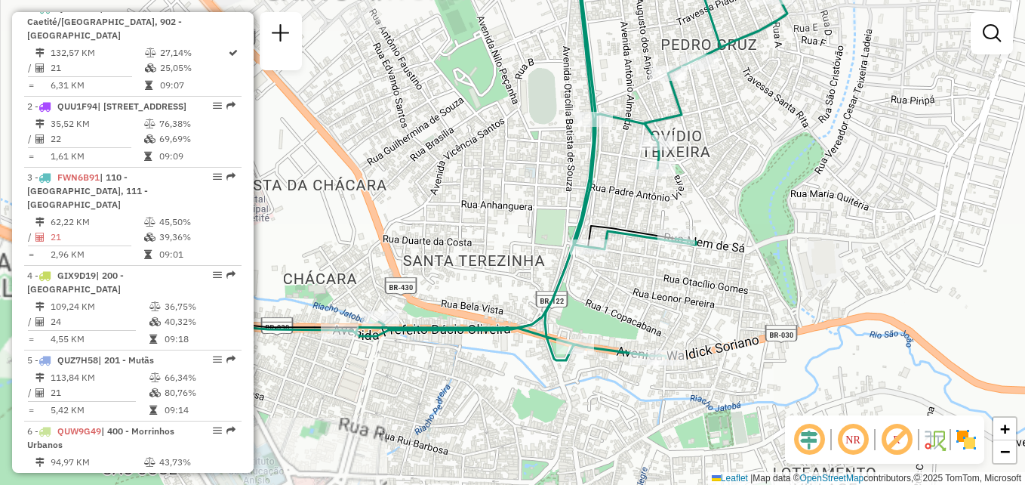
drag, startPoint x: 649, startPoint y: 296, endPoint x: 796, endPoint y: 298, distance: 146.5
click at [796, 298] on div "Janela de atendimento Grade de atendimento Capacidade Transportadoras Veículos …" at bounding box center [512, 242] width 1025 height 485
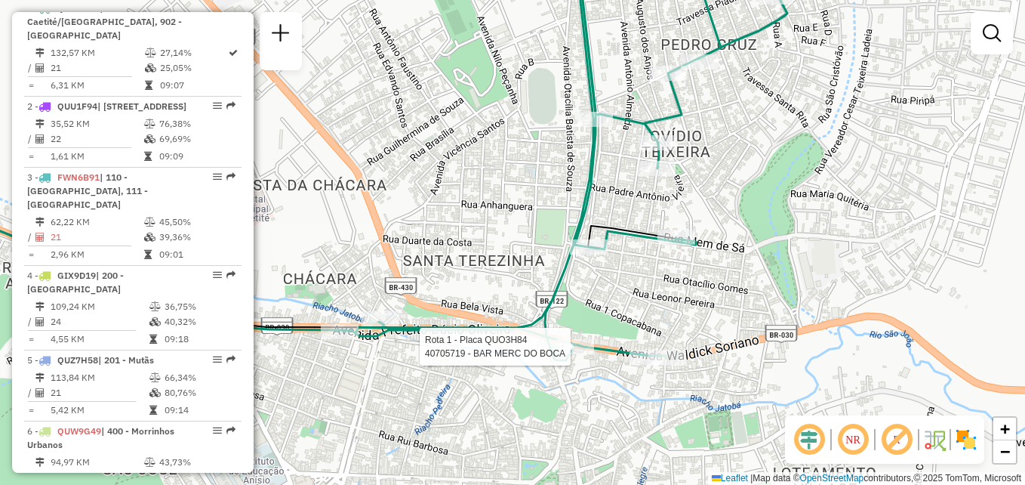
select select "**********"
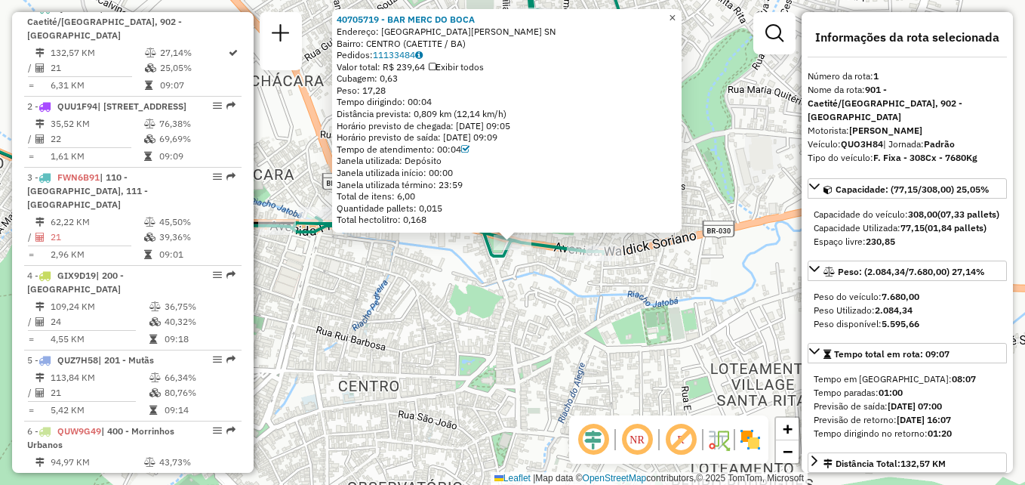
click at [676, 17] on span "×" at bounding box center [672, 17] width 7 height 13
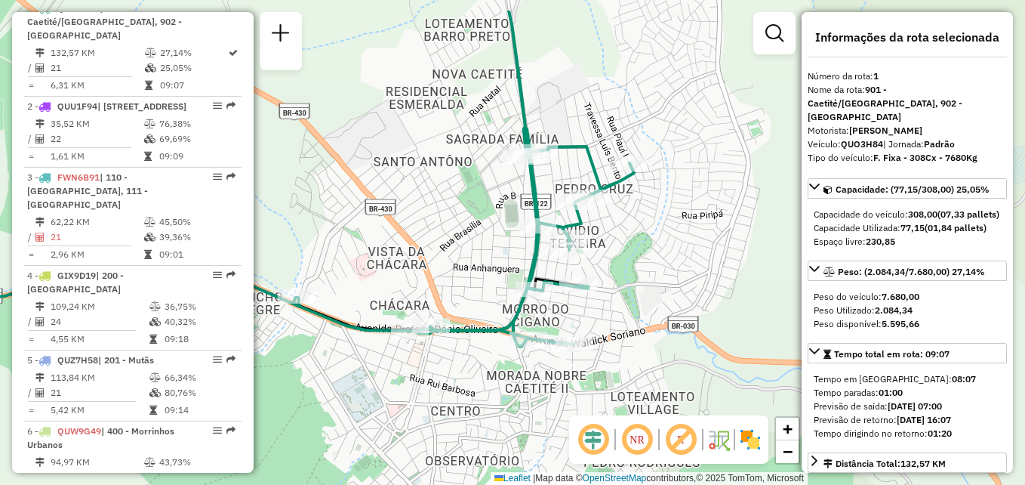
drag, startPoint x: 570, startPoint y: 208, endPoint x: 566, endPoint y: 279, distance: 71.1
click at [566, 279] on div "Rota 1 - Placa QUO3H84 40704982 - ELIVANIA SILVA SANTO Janela de atendimento Gr…" at bounding box center [512, 242] width 1025 height 485
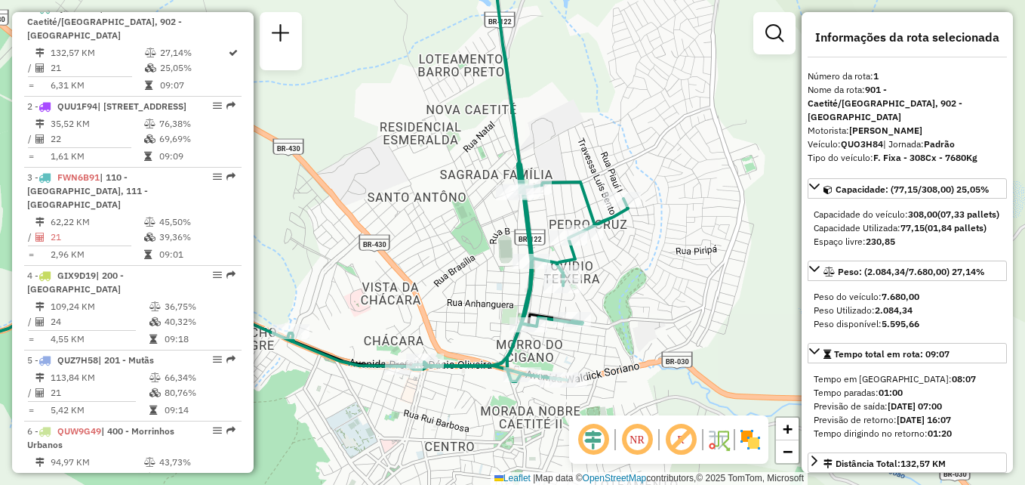
drag, startPoint x: 611, startPoint y: 245, endPoint x: 597, endPoint y: 280, distance: 38.0
click at [602, 276] on div "Janela de atendimento Grade de atendimento Capacidade Transportadoras Veículos …" at bounding box center [512, 242] width 1025 height 485
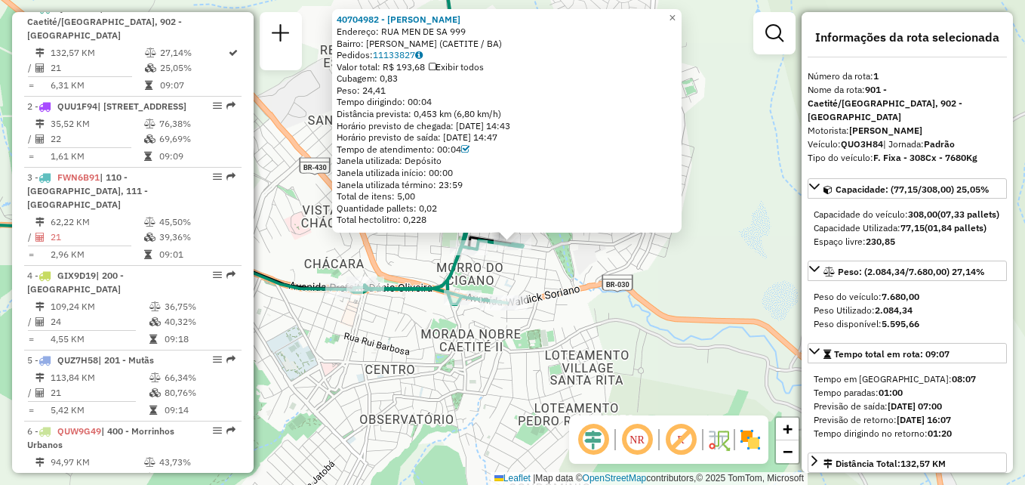
click at [725, 207] on div "40704982 - [PERSON_NAME] SANTO Endereço: RUA MEN DE SA 999 Bairro: [PERSON_NAME…" at bounding box center [512, 242] width 1025 height 485
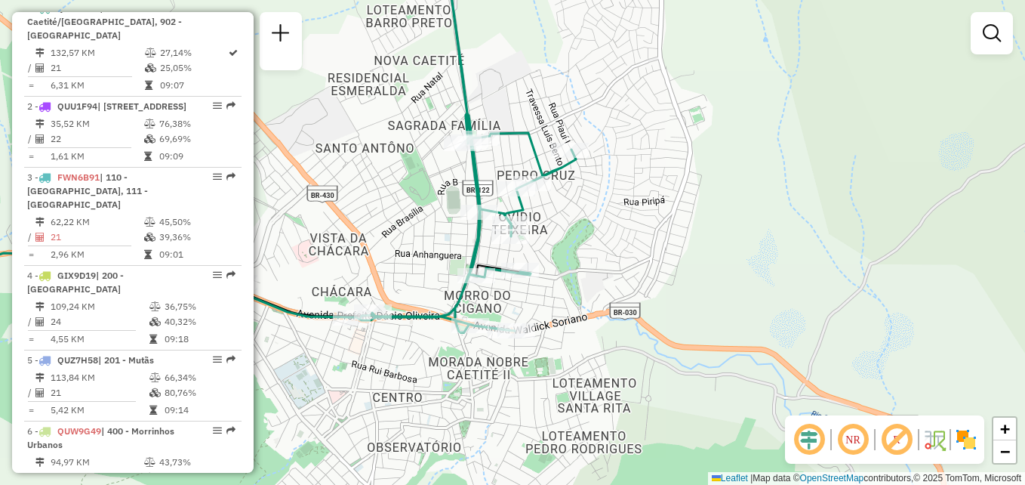
drag, startPoint x: 571, startPoint y: 243, endPoint x: 584, endPoint y: 291, distance: 50.0
click at [584, 291] on div "Janela de atendimento Grade de atendimento Capacidade Transportadoras Veículos …" at bounding box center [512, 242] width 1025 height 485
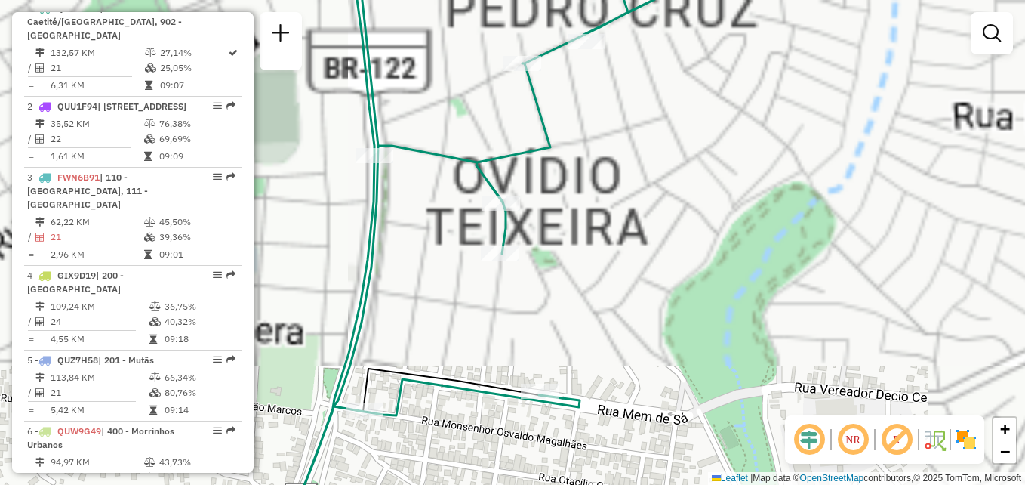
drag, startPoint x: 538, startPoint y: 259, endPoint x: 633, endPoint y: 318, distance: 111.9
click at [633, 318] on div "Janela de atendimento Grade de atendimento Capacidade Transportadoras Veículos …" at bounding box center [512, 242] width 1025 height 485
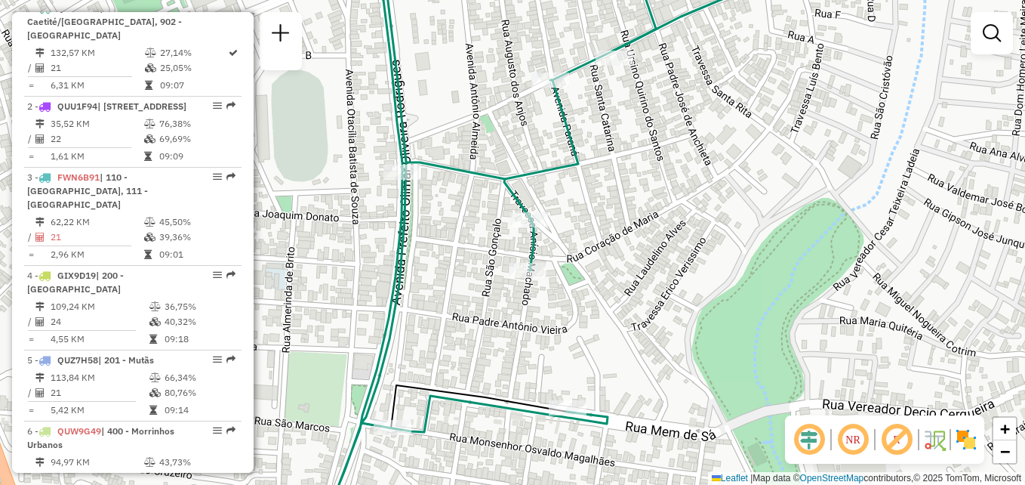
click at [532, 284] on div "Janela de atendimento Grade de atendimento Capacidade Transportadoras Veículos …" at bounding box center [512, 242] width 1025 height 485
select select "**********"
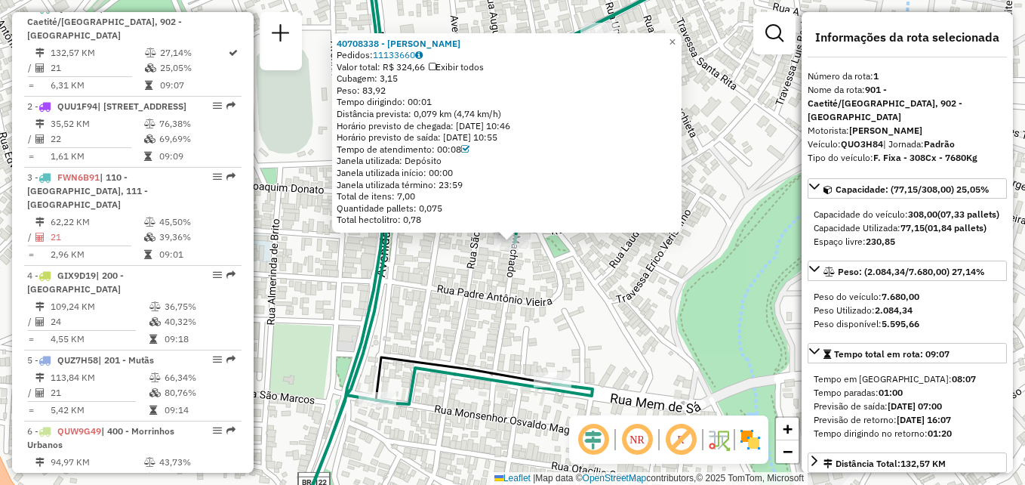
click at [590, 264] on div "40708338 - [PERSON_NAME] Pedidos: 11133660 Valor total: R$ 324,66 Exibir todos …" at bounding box center [512, 242] width 1025 height 485
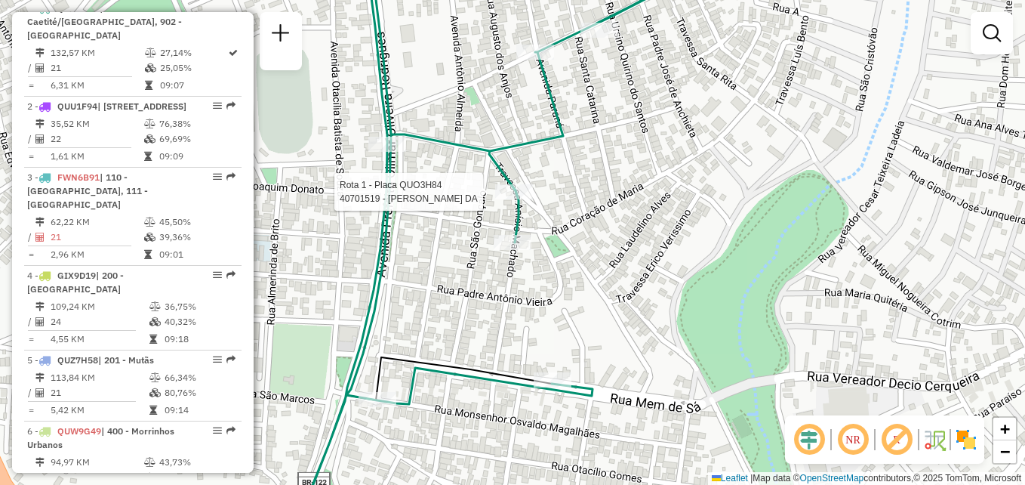
select select "**********"
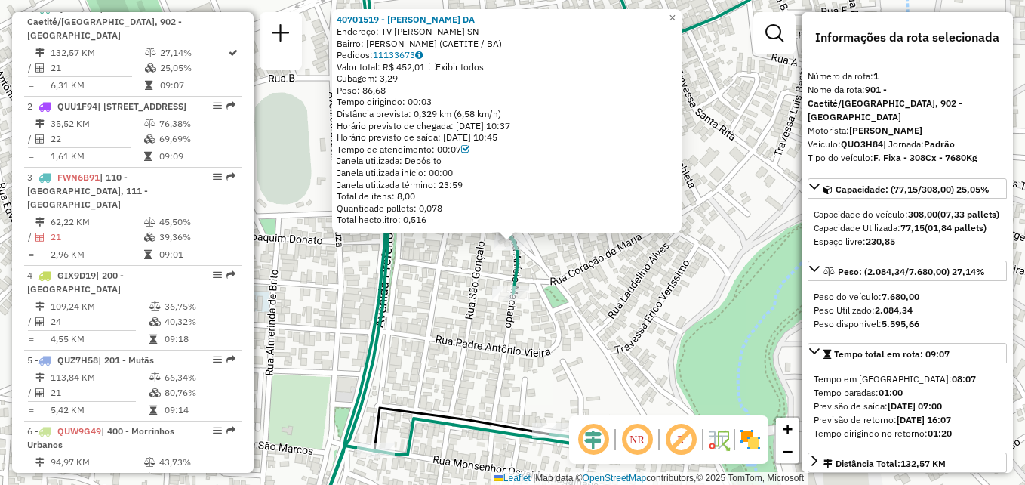
click at [602, 276] on div "40701519 - [PERSON_NAME] DA Endereço: TV [PERSON_NAME] SN Bairro: [PERSON_NAME]…" at bounding box center [512, 242] width 1025 height 485
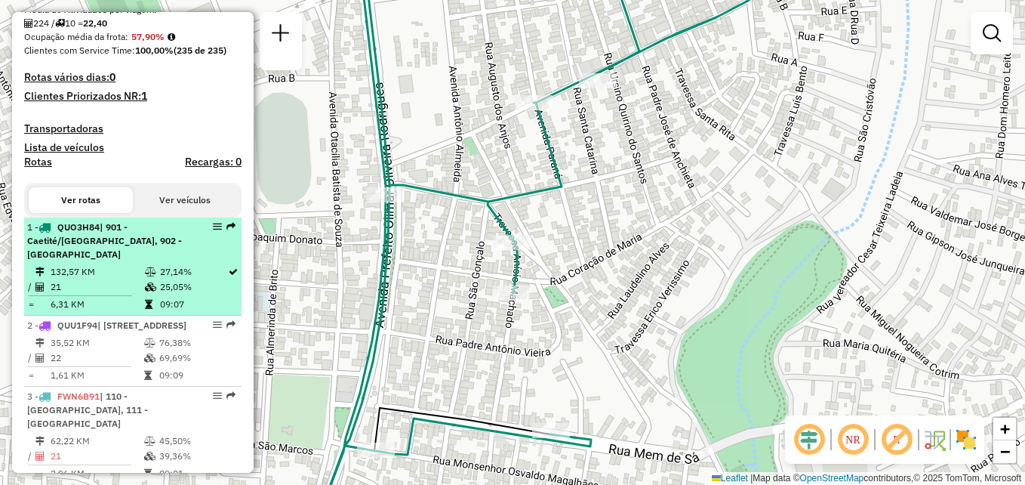
scroll to position [511, 0]
